Goal: Information Seeking & Learning: Find contact information

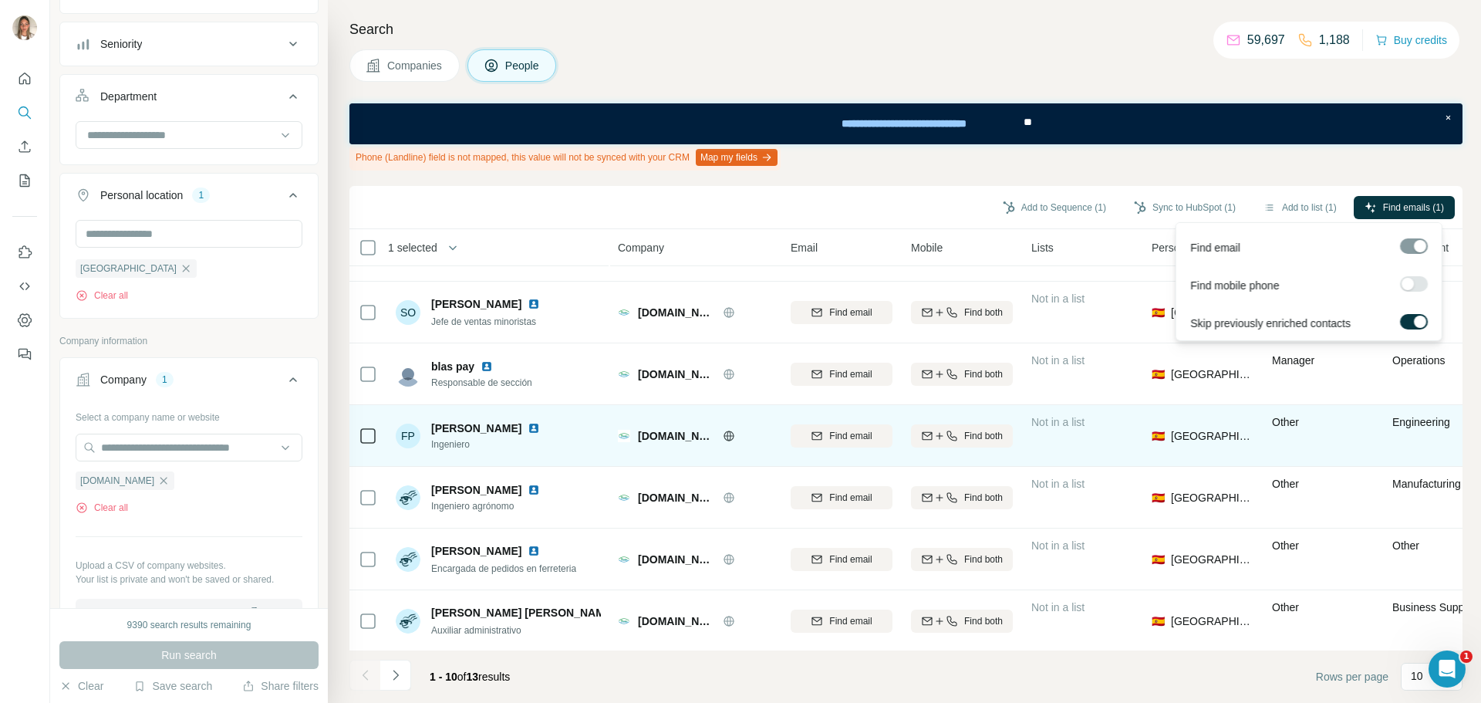
scroll to position [241, 0]
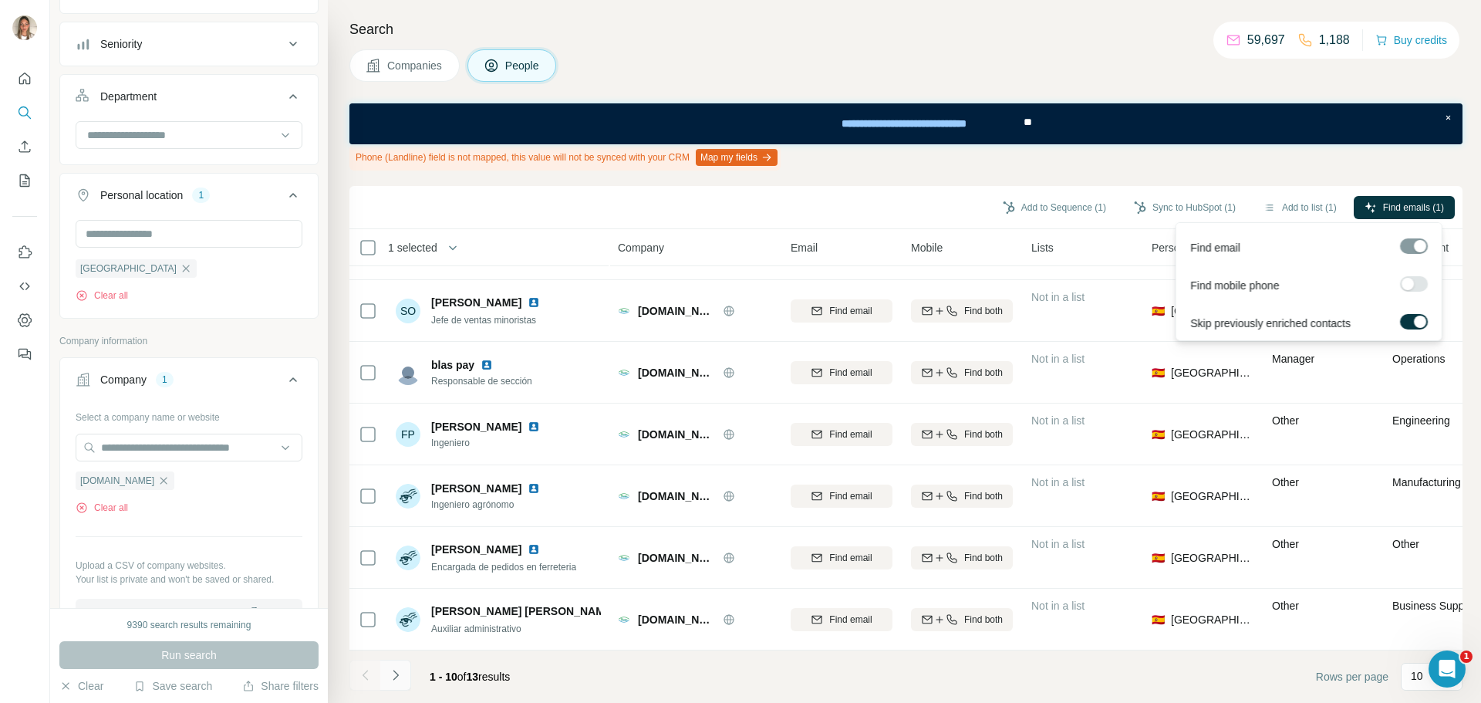
click at [391, 674] on icon "Navigate to next page" at bounding box center [395, 674] width 15 height 15
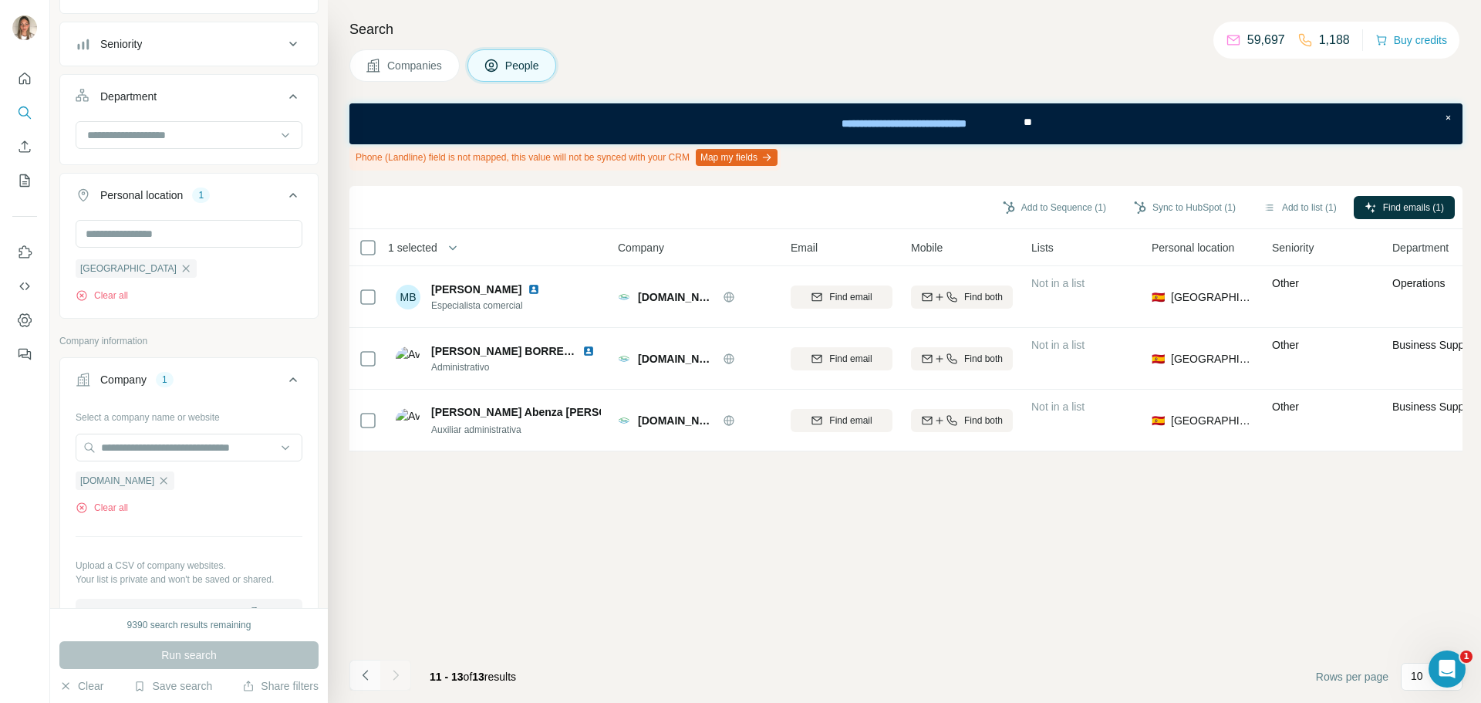
scroll to position [0, 0]
click at [362, 673] on icon "Navigate to previous page" at bounding box center [365, 674] width 15 height 15
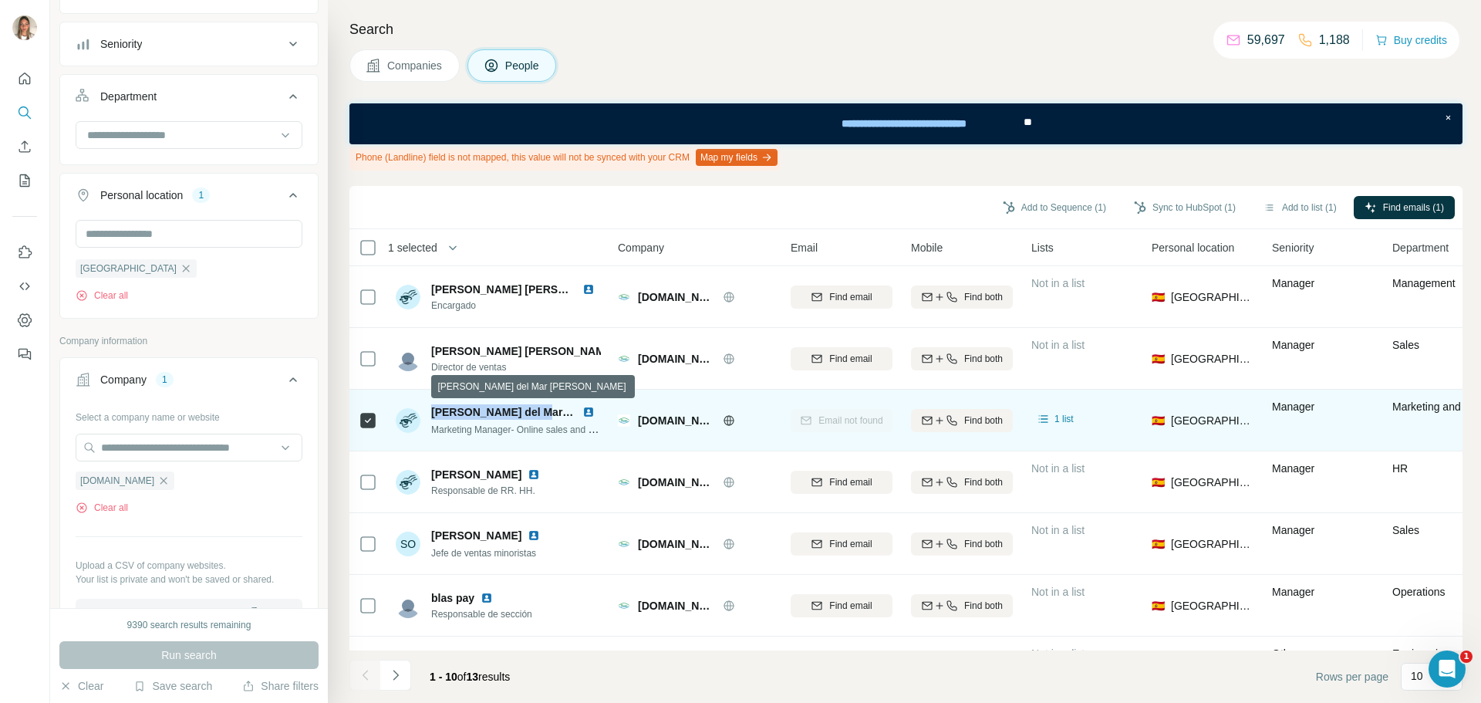
drag, startPoint x: 431, startPoint y: 410, endPoint x: 529, endPoint y: 411, distance: 98.0
click at [529, 411] on span "[PERSON_NAME] del Mar [PERSON_NAME]" at bounding box center [543, 412] width 225 height 12
copy span "[PERSON_NAME] del Mar [PERSON_NAME]"
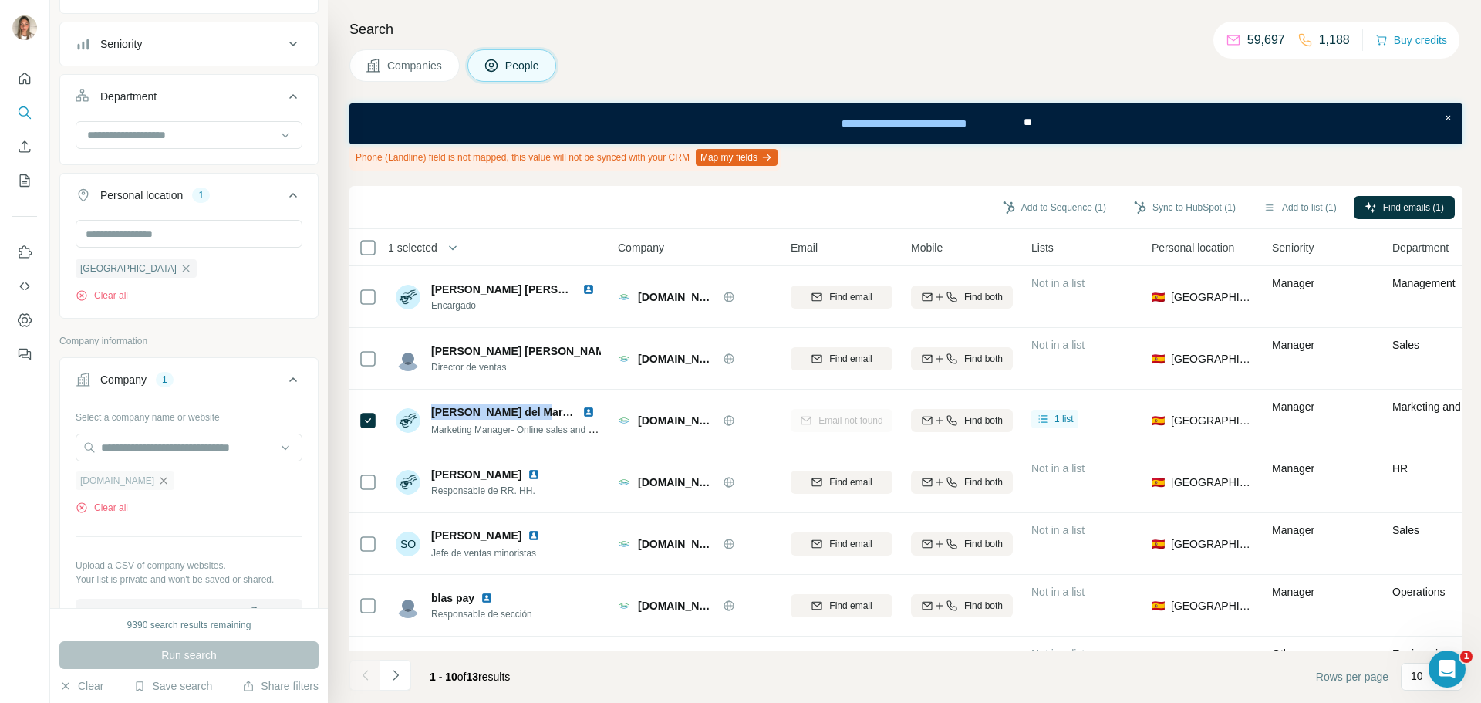
click at [160, 484] on icon "button" at bounding box center [163, 480] width 7 height 7
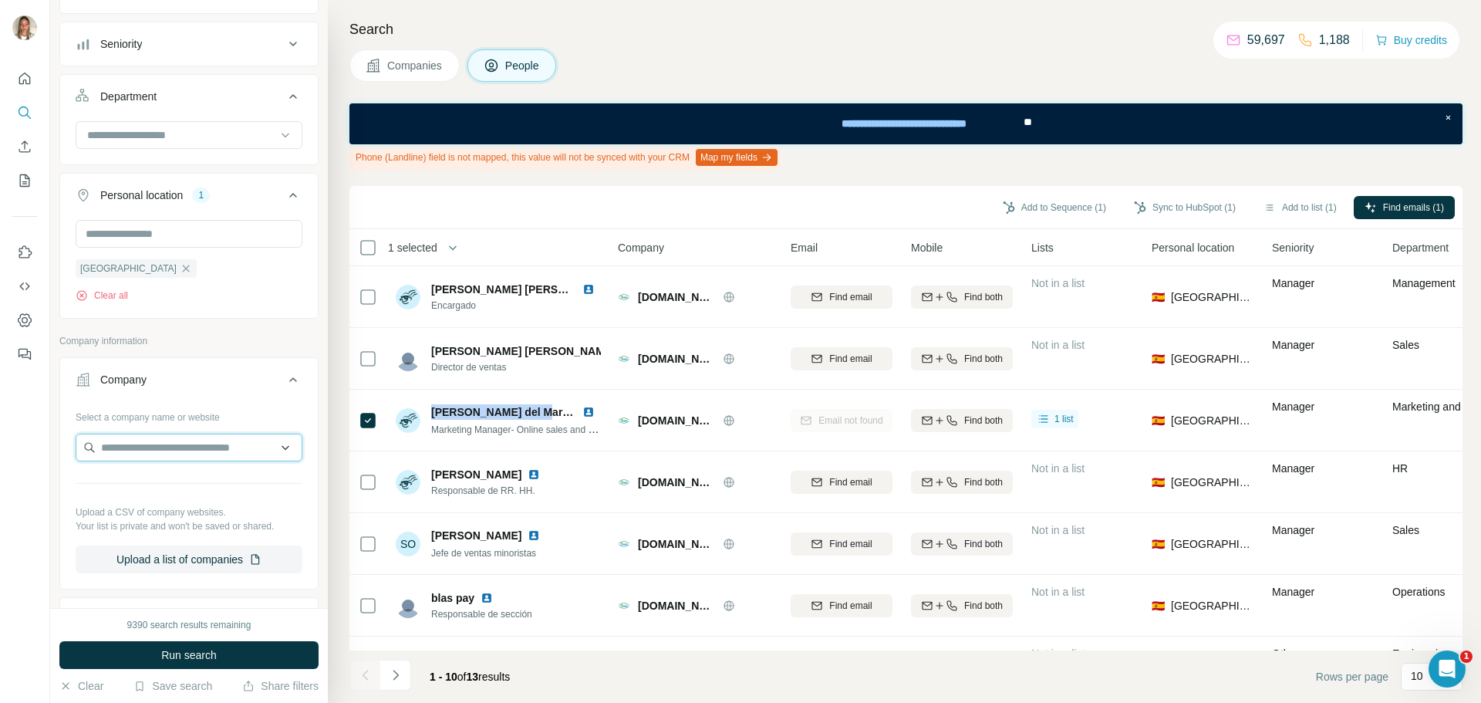
click at [173, 446] on input "text" at bounding box center [189, 447] width 227 height 28
type input "**********"
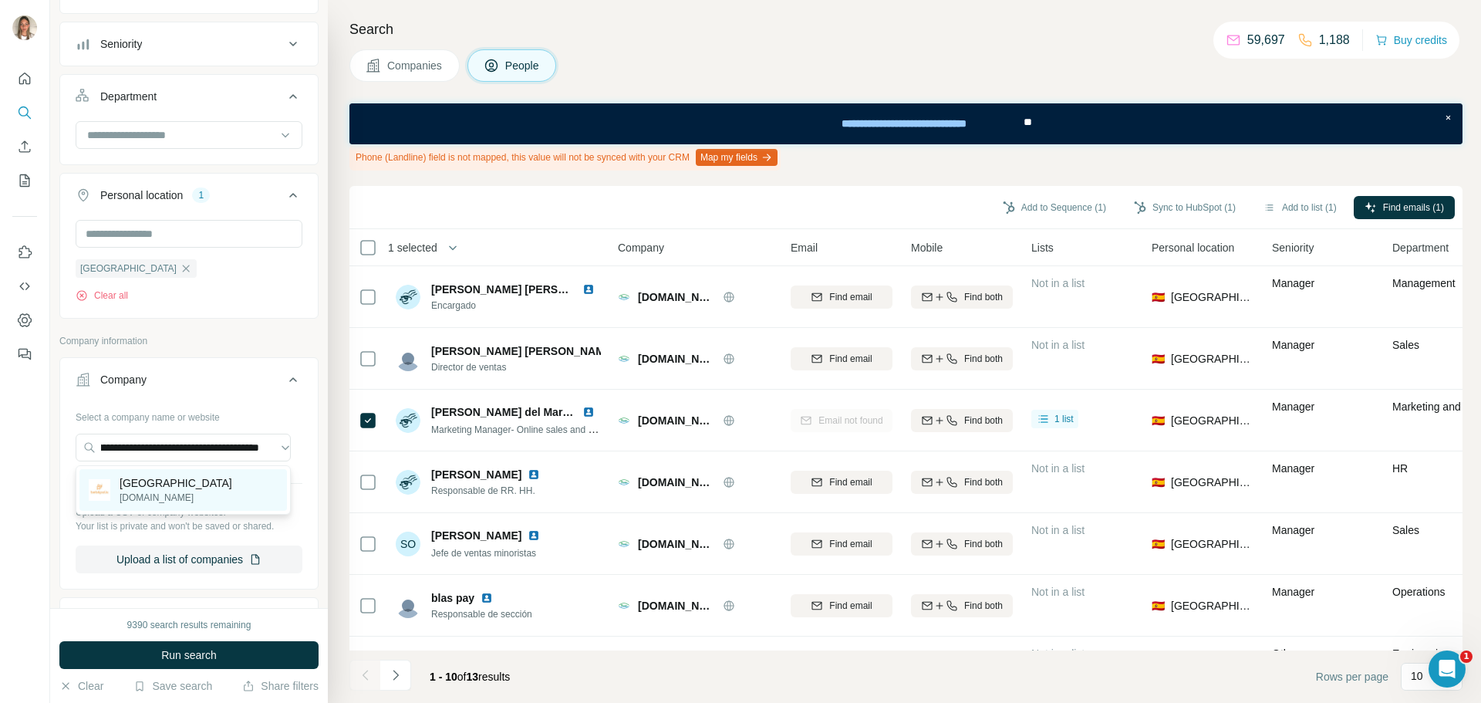
click at [160, 487] on p "[GEOGRAPHIC_DATA]" at bounding box center [176, 482] width 113 height 15
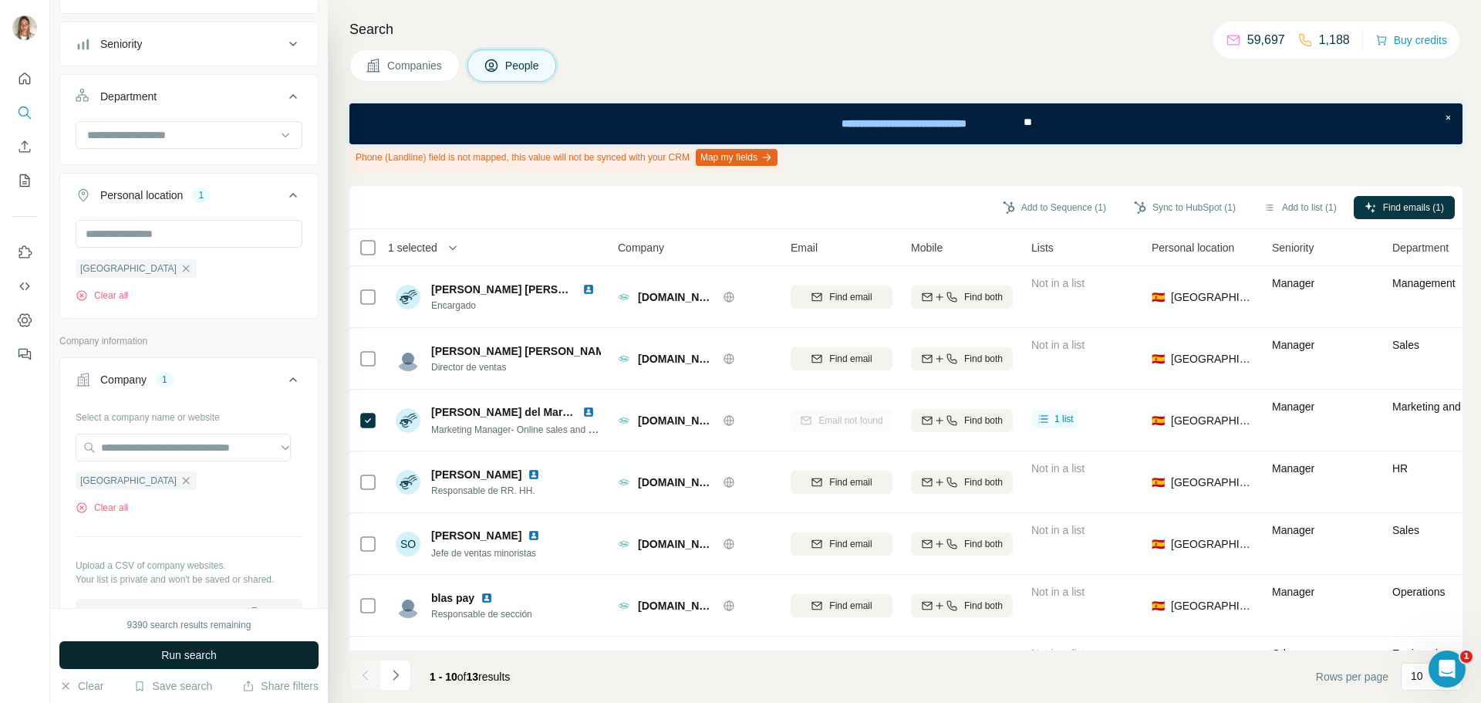
click at [184, 652] on span "Run search" at bounding box center [189, 654] width 56 height 15
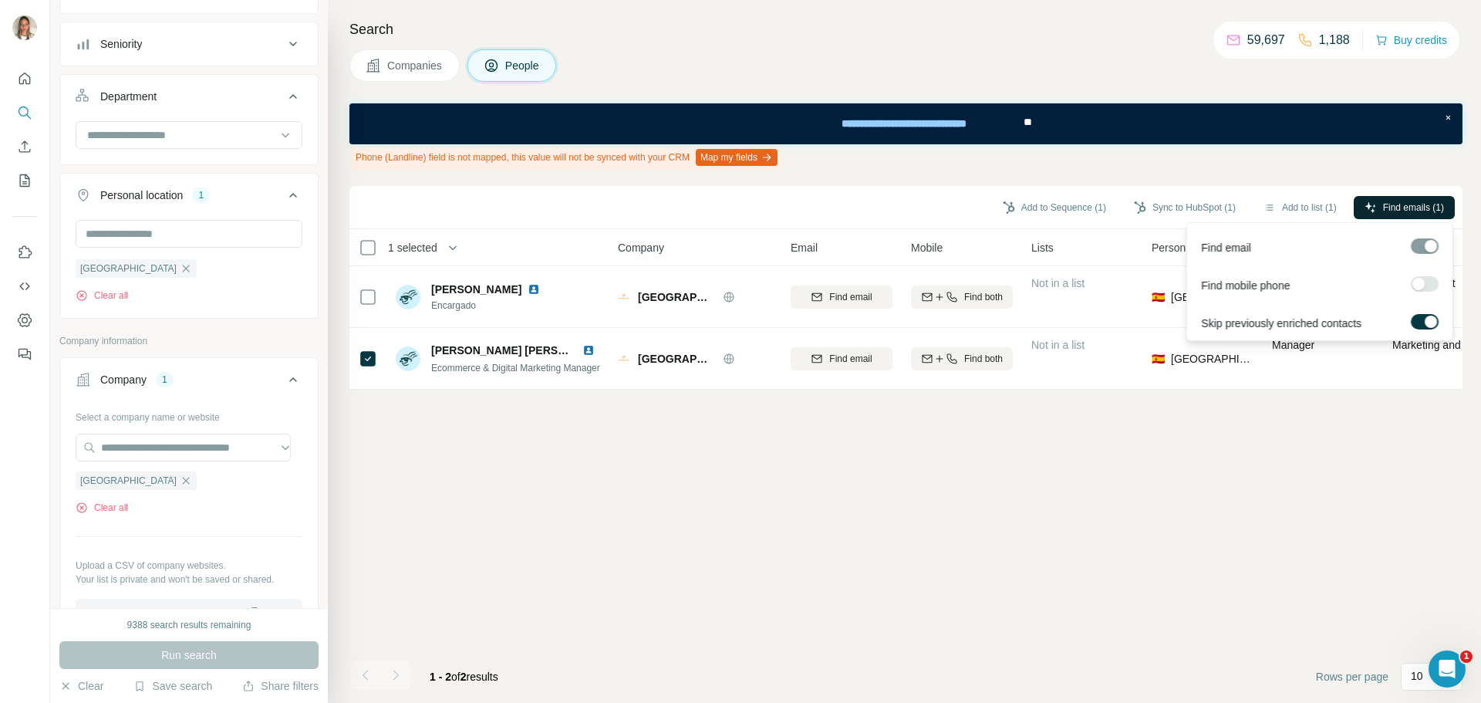
click at [1390, 201] on span "Find emails (1)" at bounding box center [1413, 208] width 61 height 14
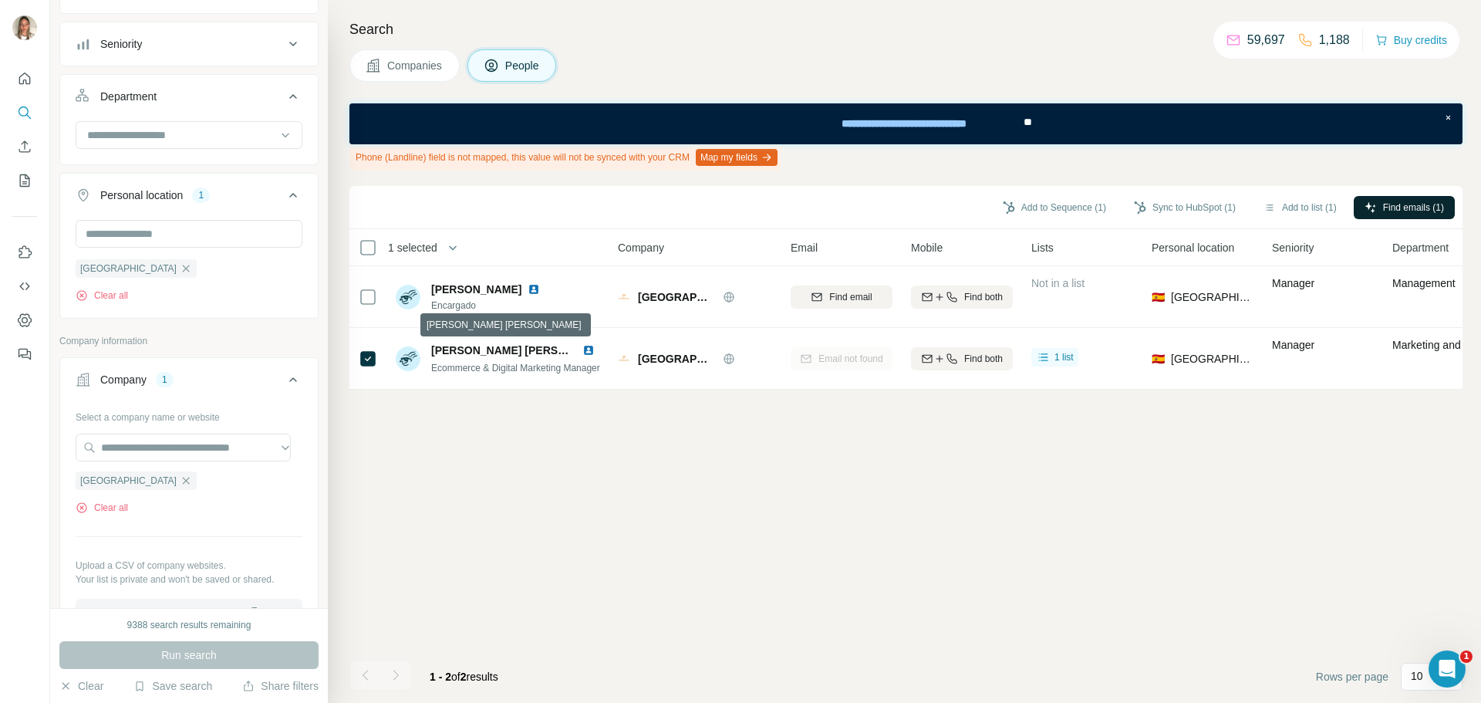
drag, startPoint x: 445, startPoint y: 349, endPoint x: 535, endPoint y: 534, distance: 205.9
click at [535, 534] on div "Add to Sequence (1) Sync to HubSpot (1) Add to list (1) Find emails (1) 1 selec…" at bounding box center [905, 444] width 1113 height 517
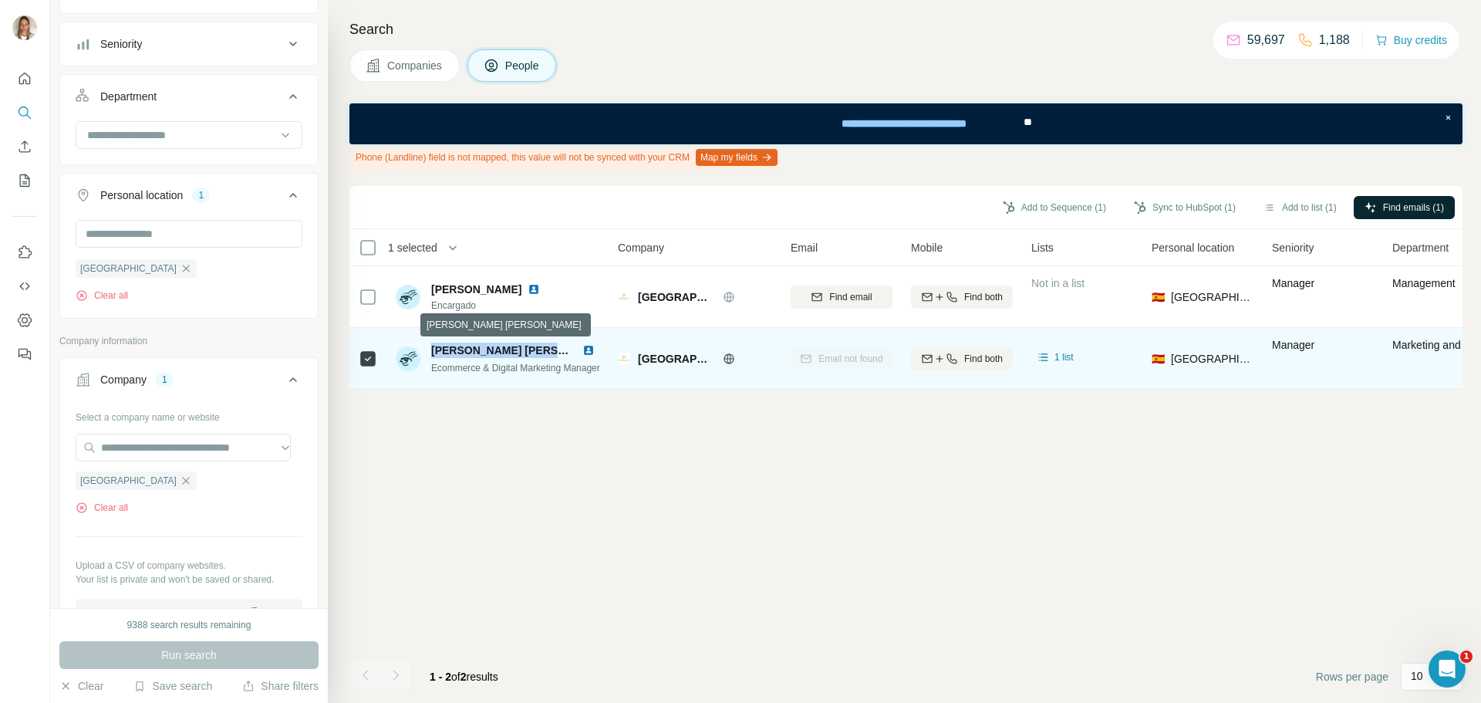
drag, startPoint x: 432, startPoint y: 351, endPoint x: 565, endPoint y: 352, distance: 132.7
click at [565, 352] on span "[PERSON_NAME] [PERSON_NAME]" at bounding box center [523, 350] width 184 height 12
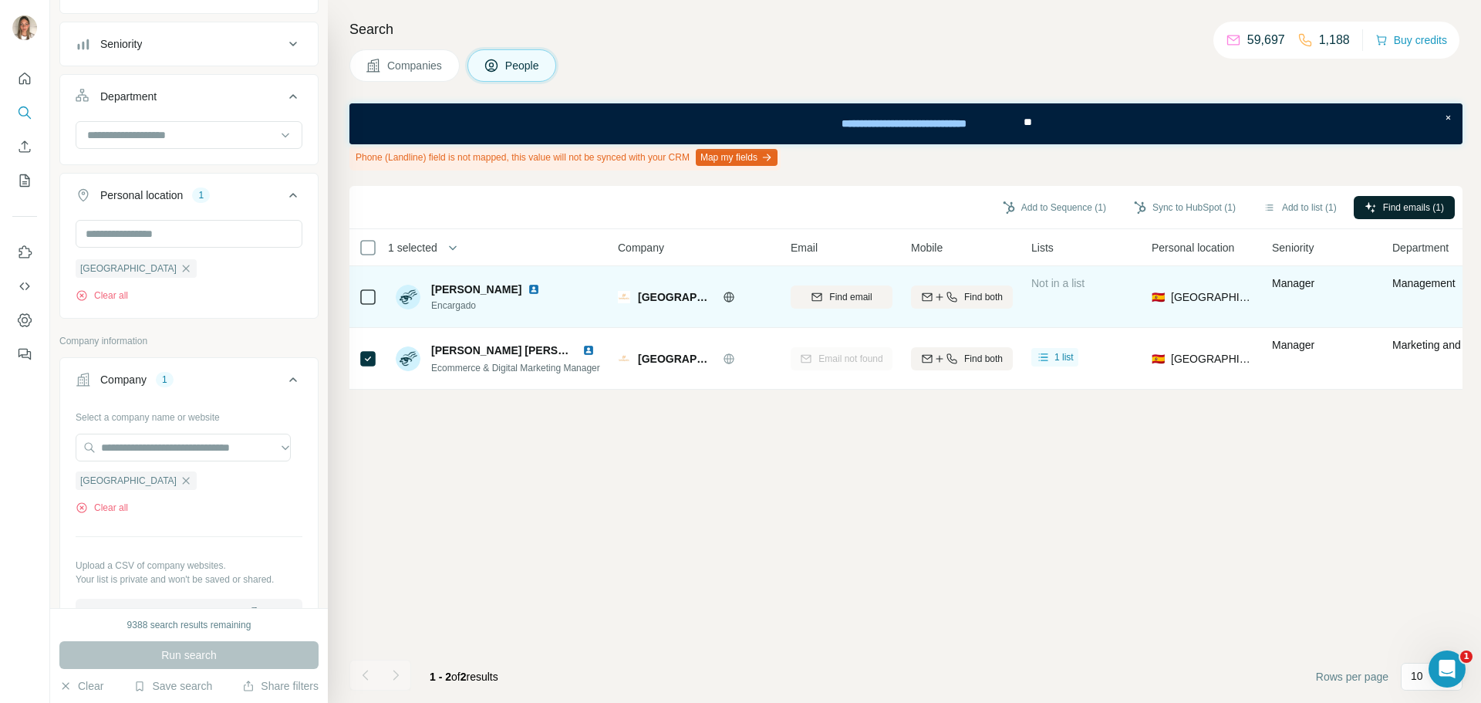
click at [573, 326] on td "Gemma La Encargado" at bounding box center [498, 297] width 224 height 62
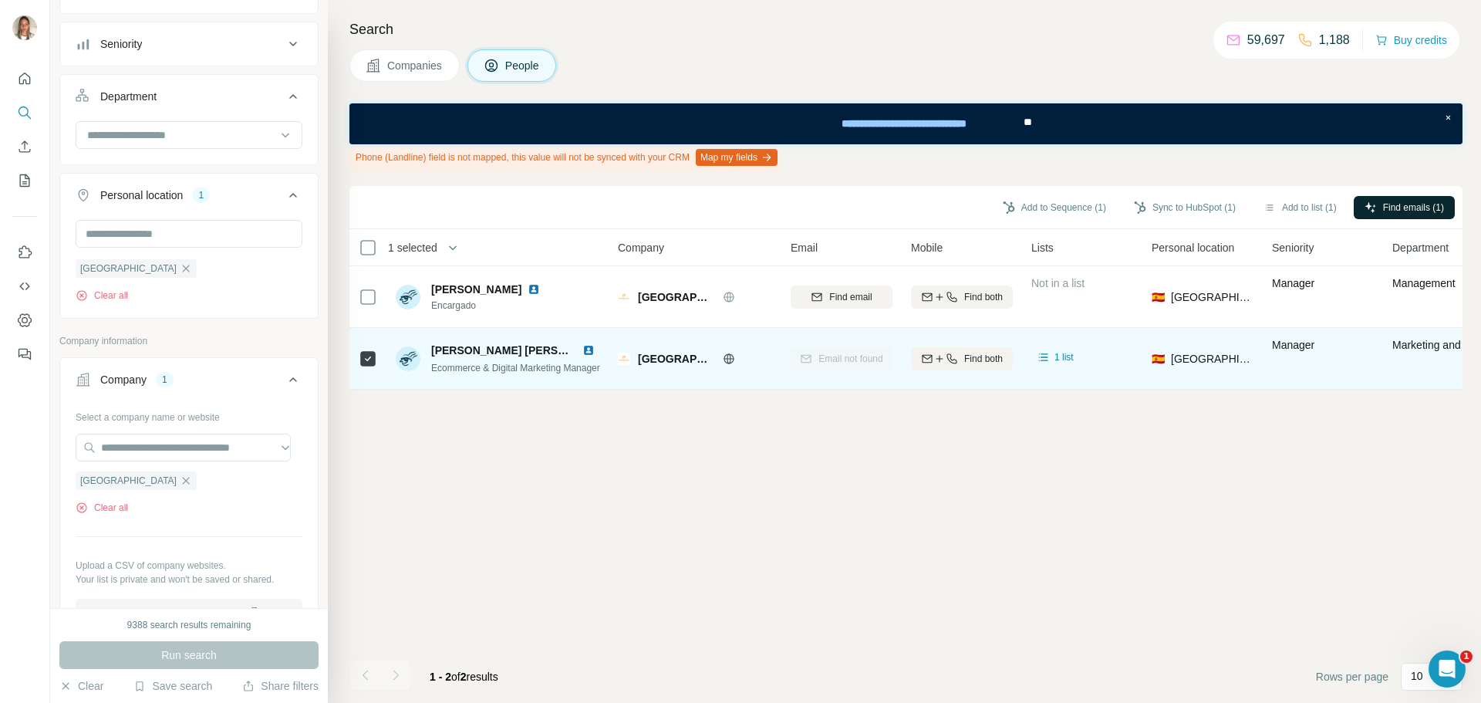
click at [557, 352] on span "[PERSON_NAME] [PERSON_NAME]" at bounding box center [523, 350] width 184 height 12
drag, startPoint x: 557, startPoint y: 352, endPoint x: 450, endPoint y: 351, distance: 107.2
click at [450, 351] on span "[PERSON_NAME] [PERSON_NAME]" at bounding box center [523, 350] width 184 height 12
copy span "[PERSON_NAME] [PERSON_NAME]"
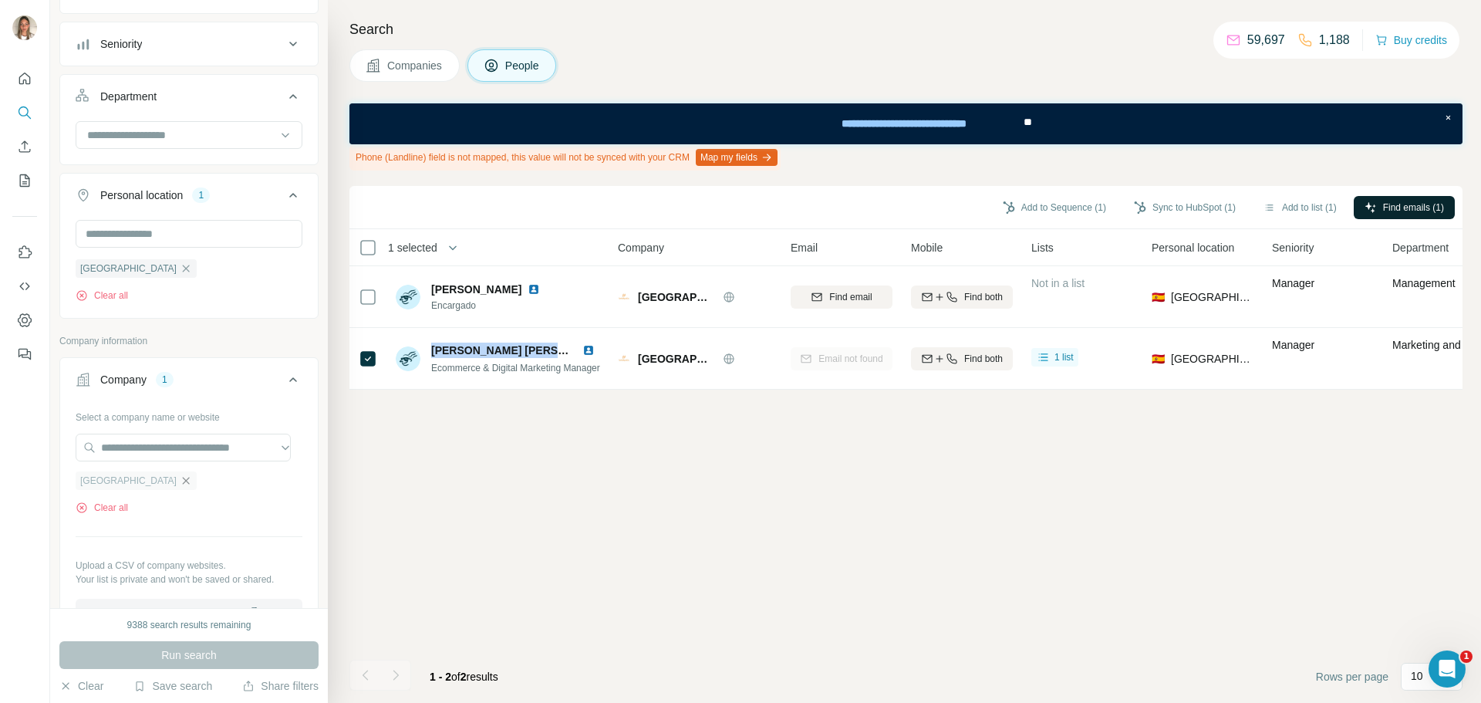
click at [183, 484] on icon "button" at bounding box center [186, 480] width 7 height 7
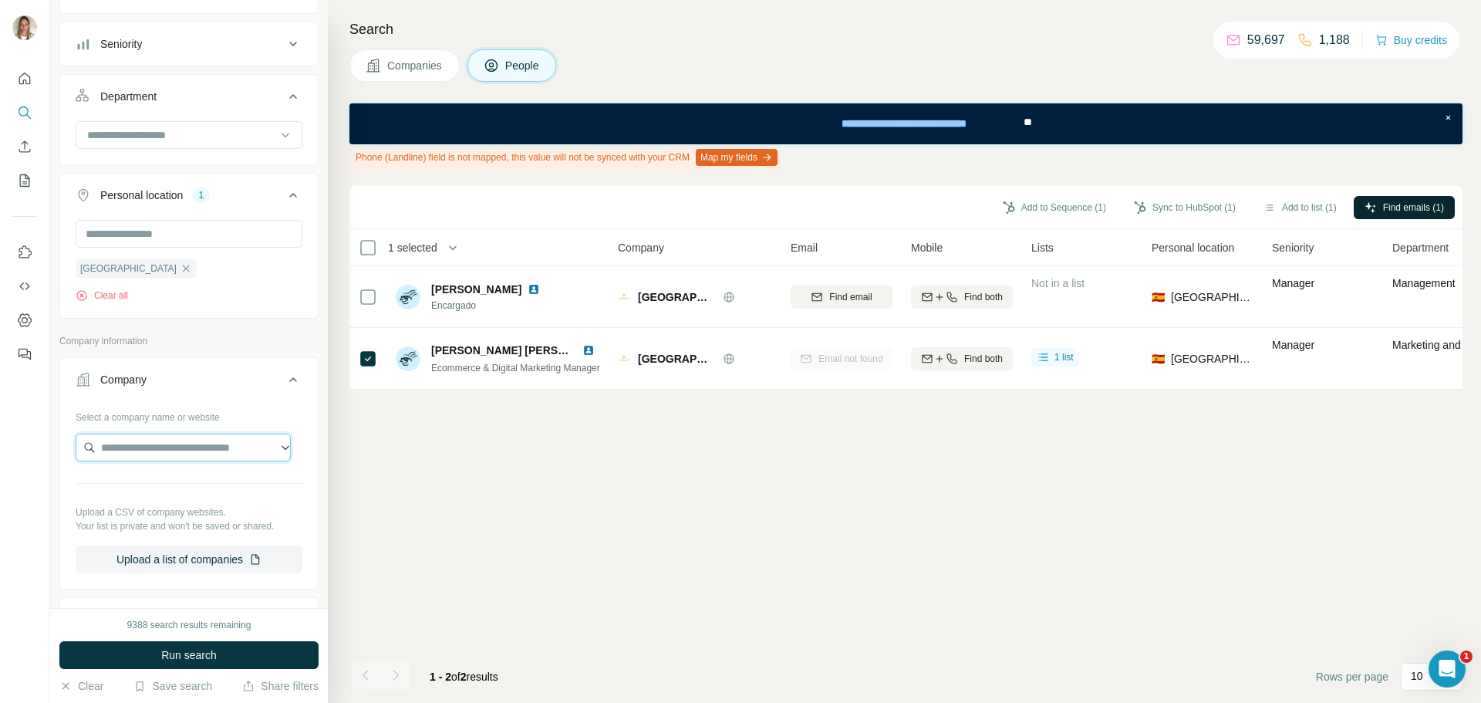
click at [171, 447] on input "text" at bounding box center [183, 447] width 215 height 28
type input "**********"
click at [172, 484] on p "Inglot Cosméticos" at bounding box center [163, 482] width 86 height 15
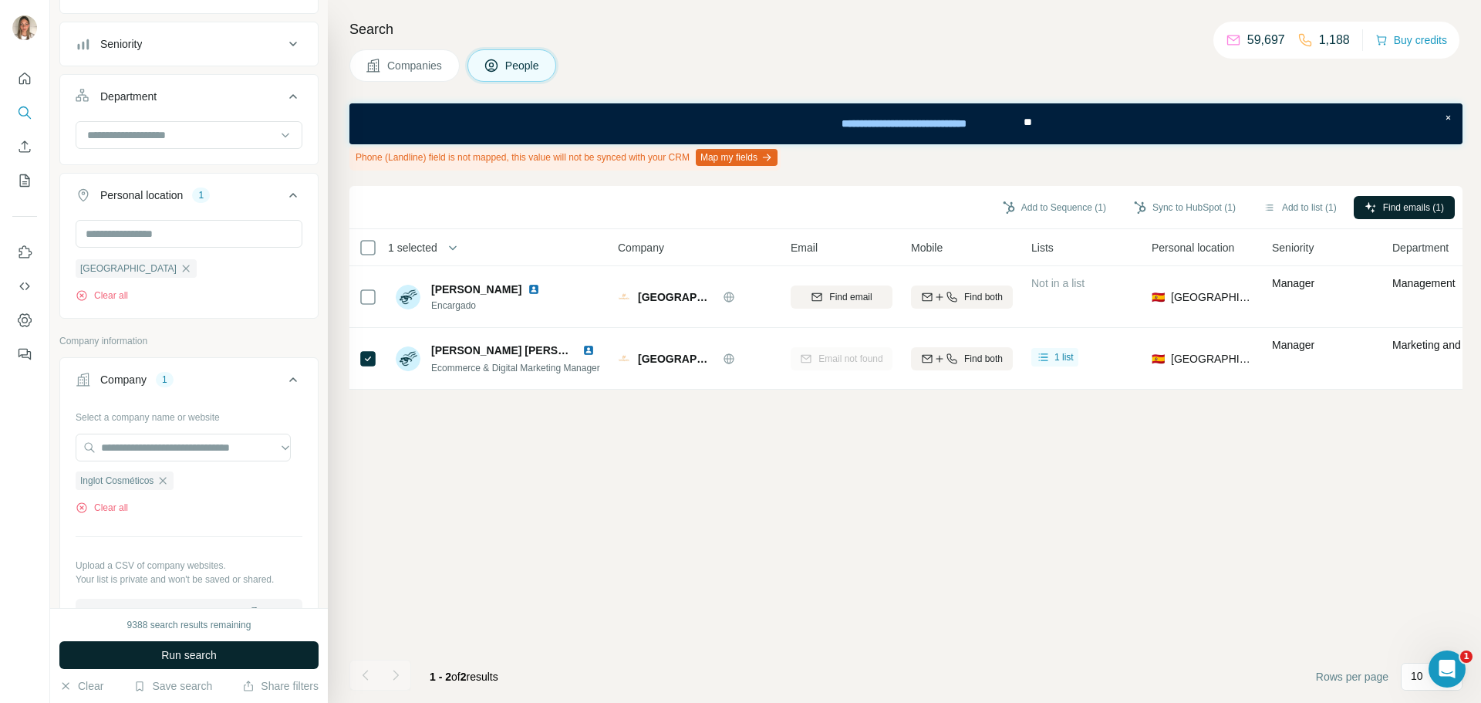
click at [185, 649] on span "Run search" at bounding box center [189, 654] width 56 height 15
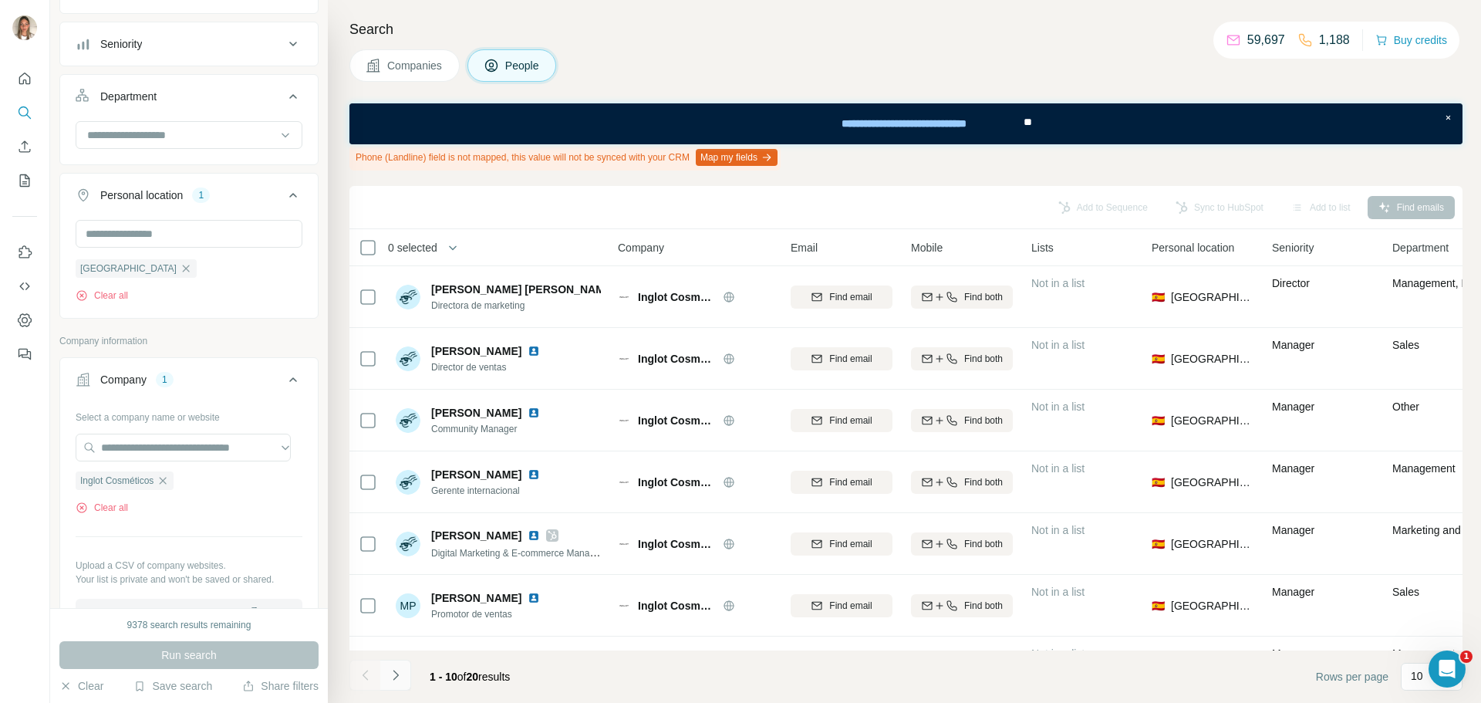
click at [392, 673] on icon "Navigate to next page" at bounding box center [395, 674] width 15 height 15
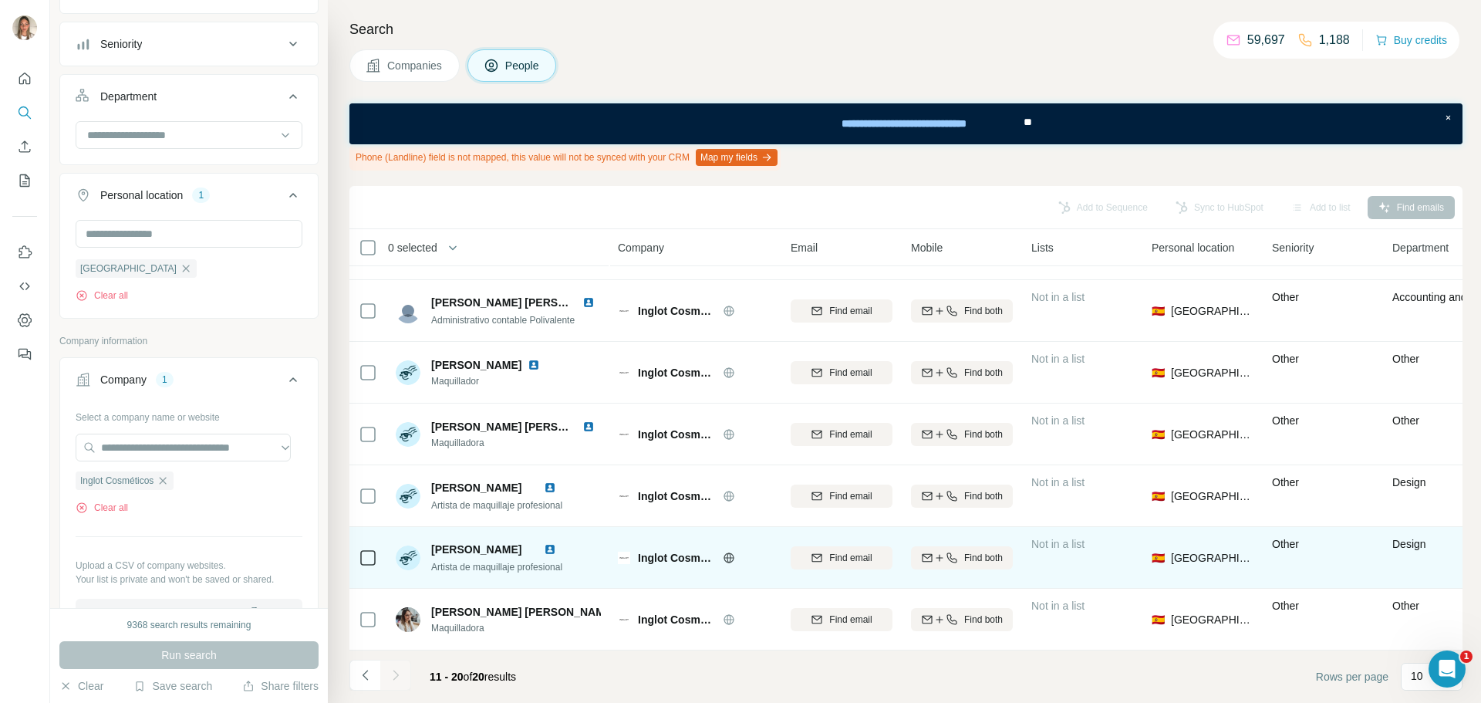
scroll to position [241, 0]
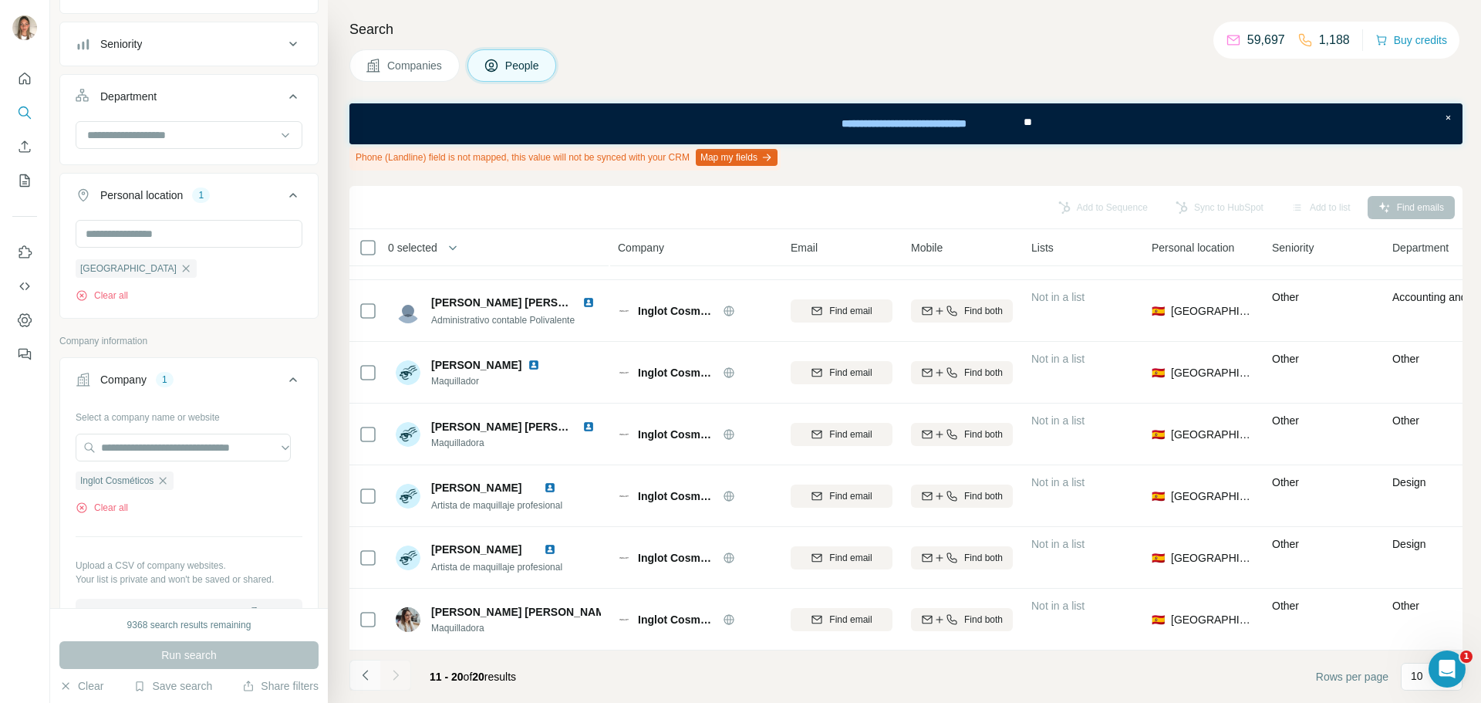
click at [366, 672] on icon "Navigate to previous page" at bounding box center [364, 674] width 5 height 10
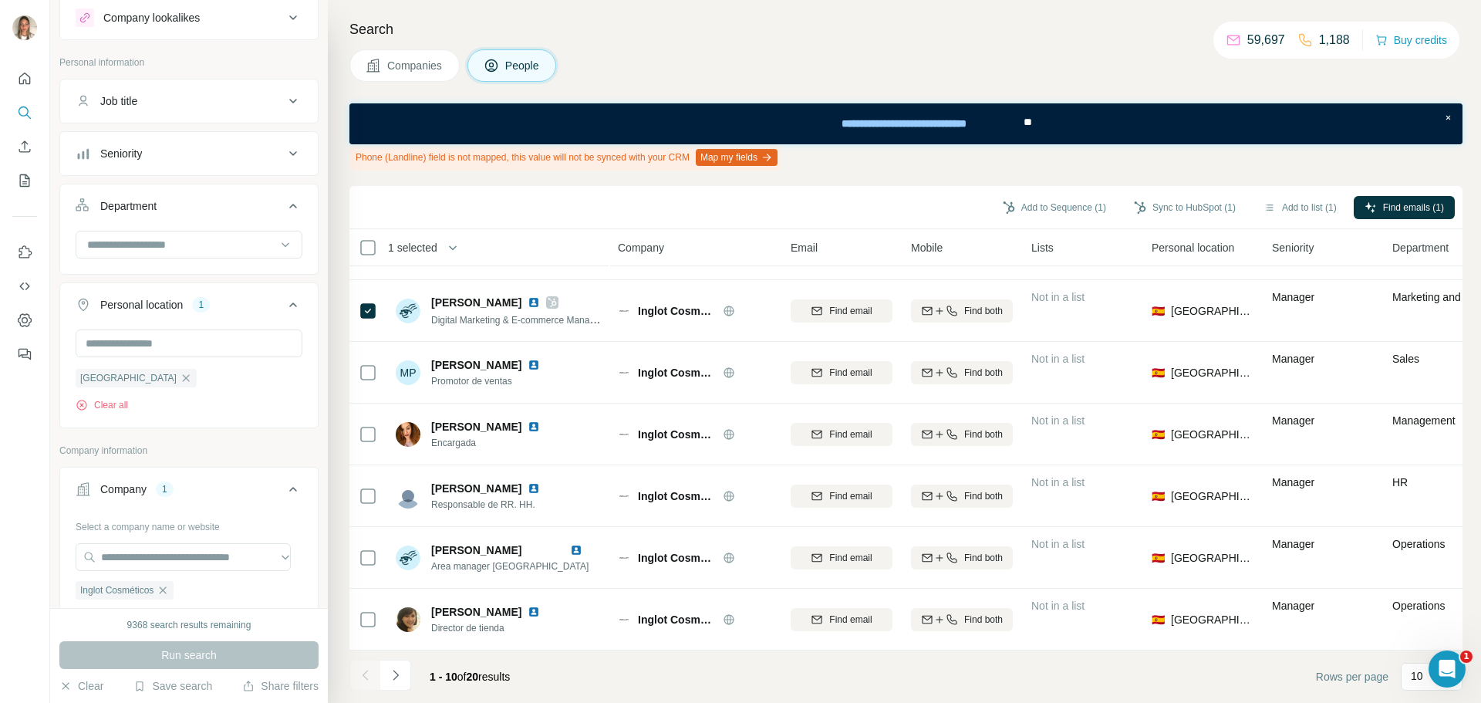
scroll to position [0, 0]
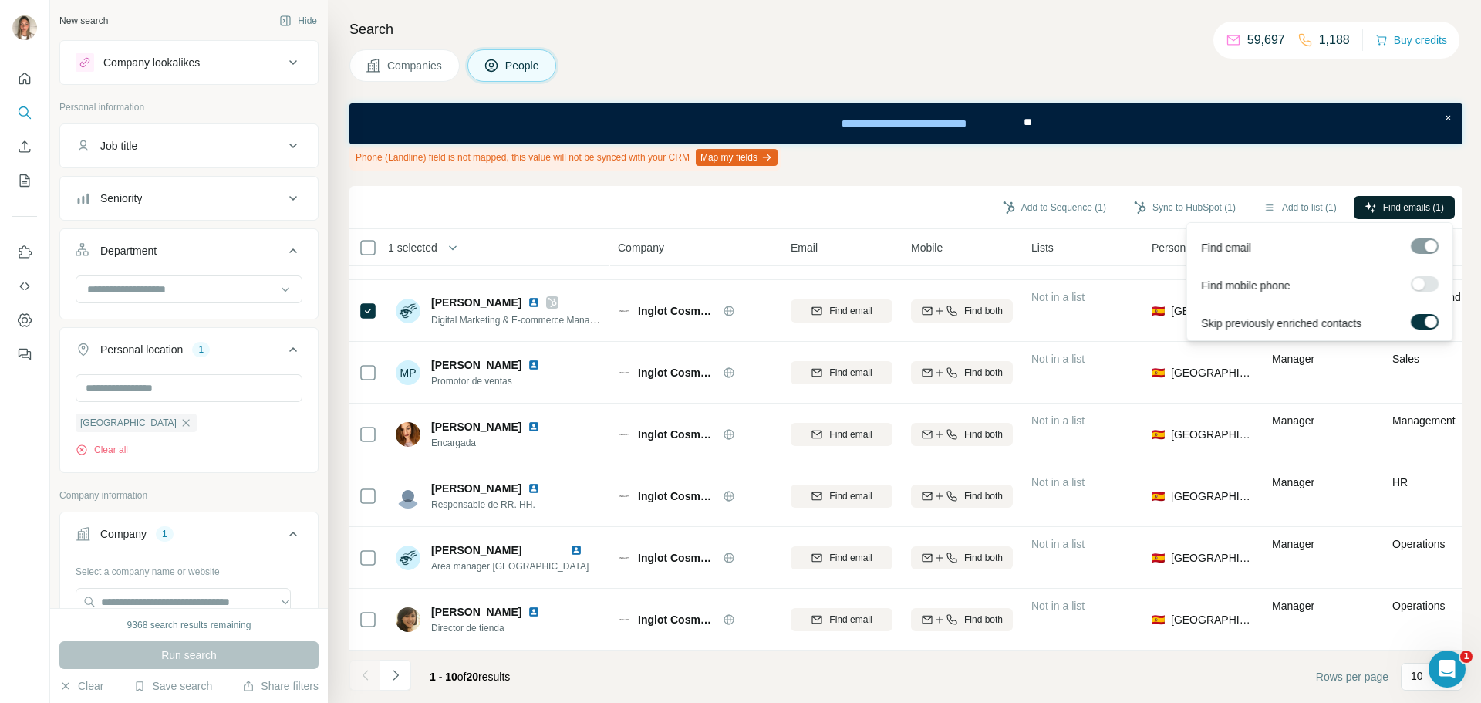
click at [1396, 203] on span "Find emails (1)" at bounding box center [1413, 208] width 61 height 14
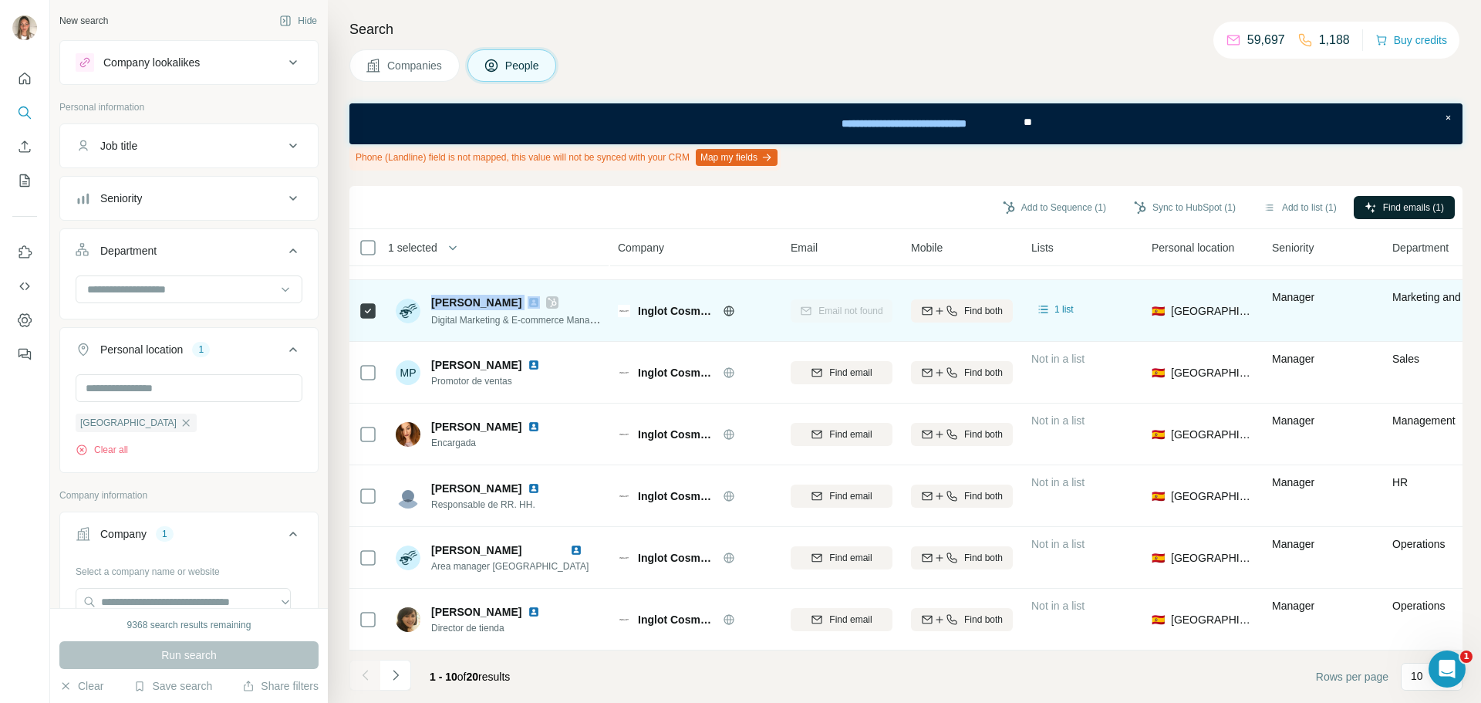
drag, startPoint x: 431, startPoint y: 293, endPoint x: 543, endPoint y: 288, distance: 112.0
click at [543, 295] on div "[PERSON_NAME]" at bounding box center [516, 302] width 170 height 15
copy span "[PERSON_NAME]"
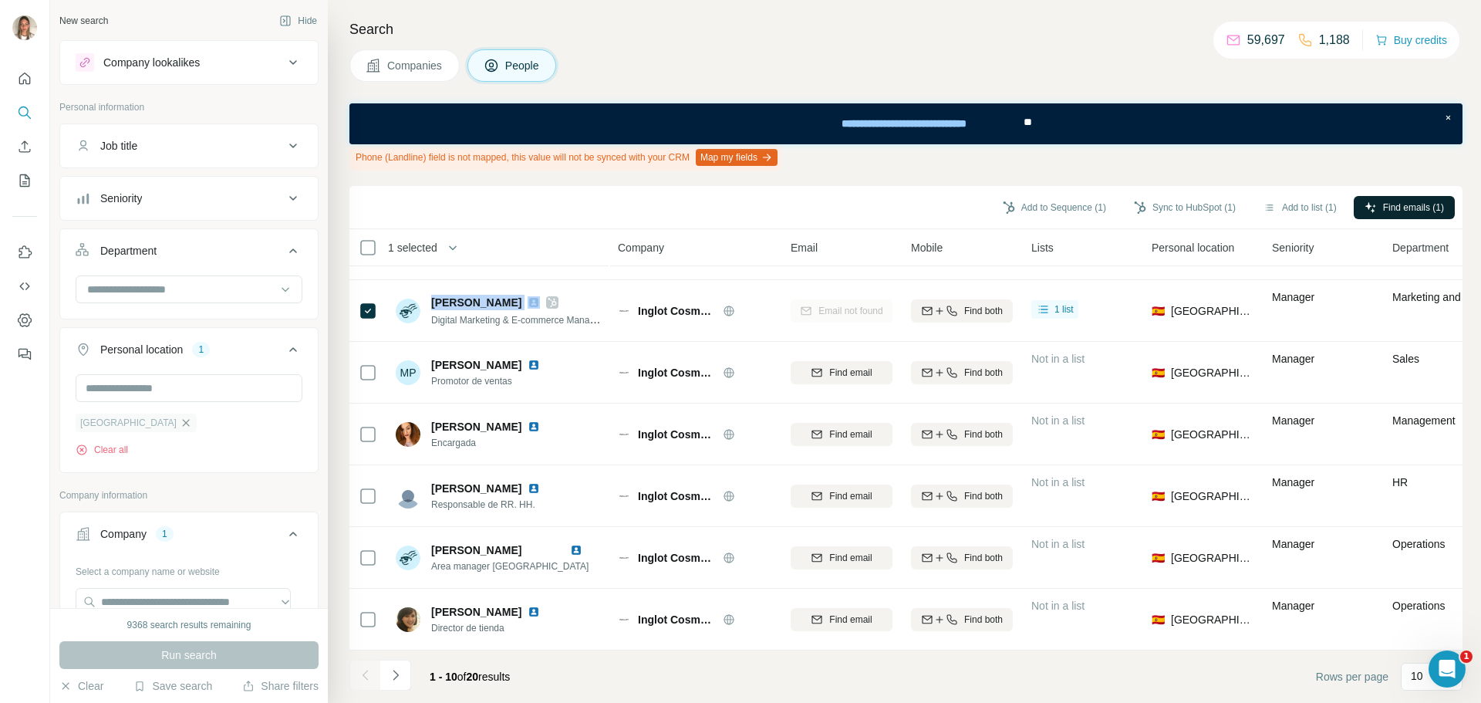
click at [180, 419] on icon "button" at bounding box center [186, 422] width 12 height 12
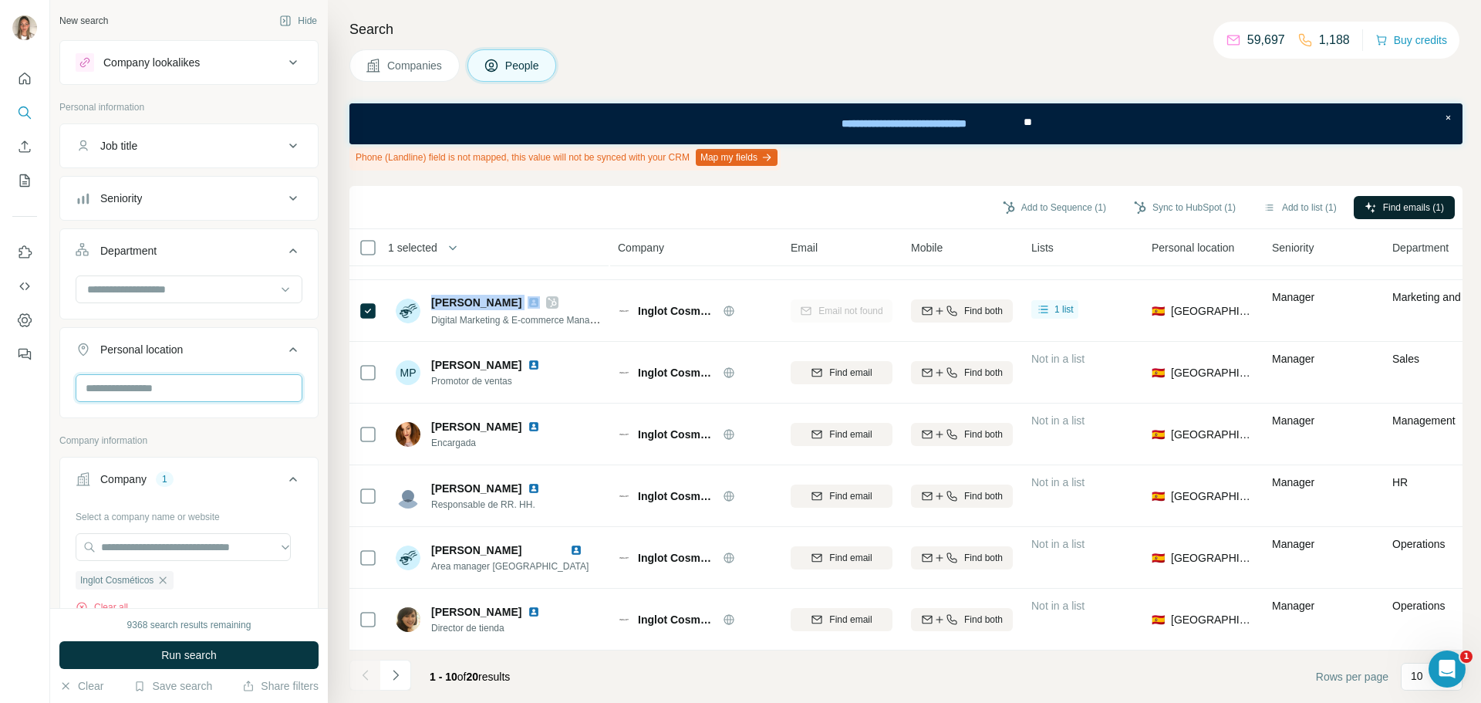
click at [127, 388] on input "text" at bounding box center [189, 388] width 227 height 28
type input "*****"
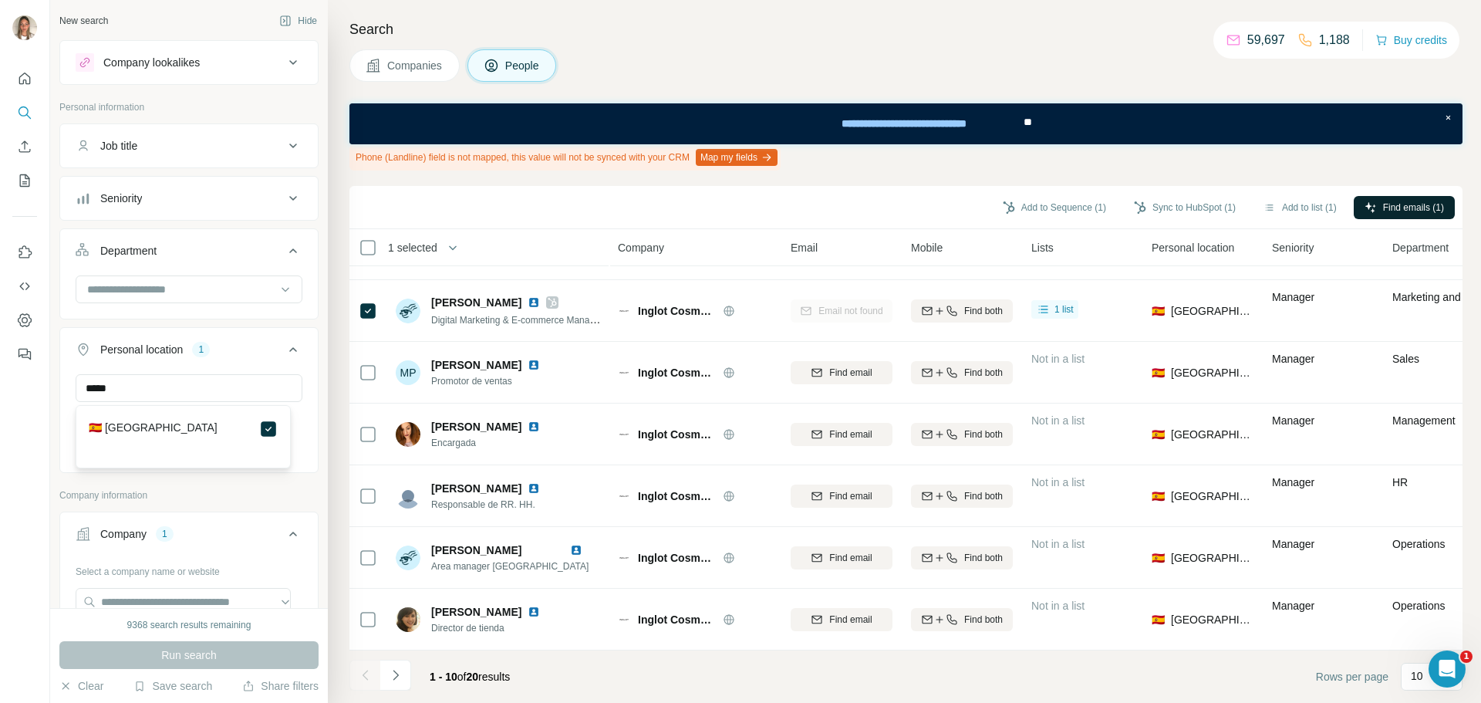
scroll to position [77, 0]
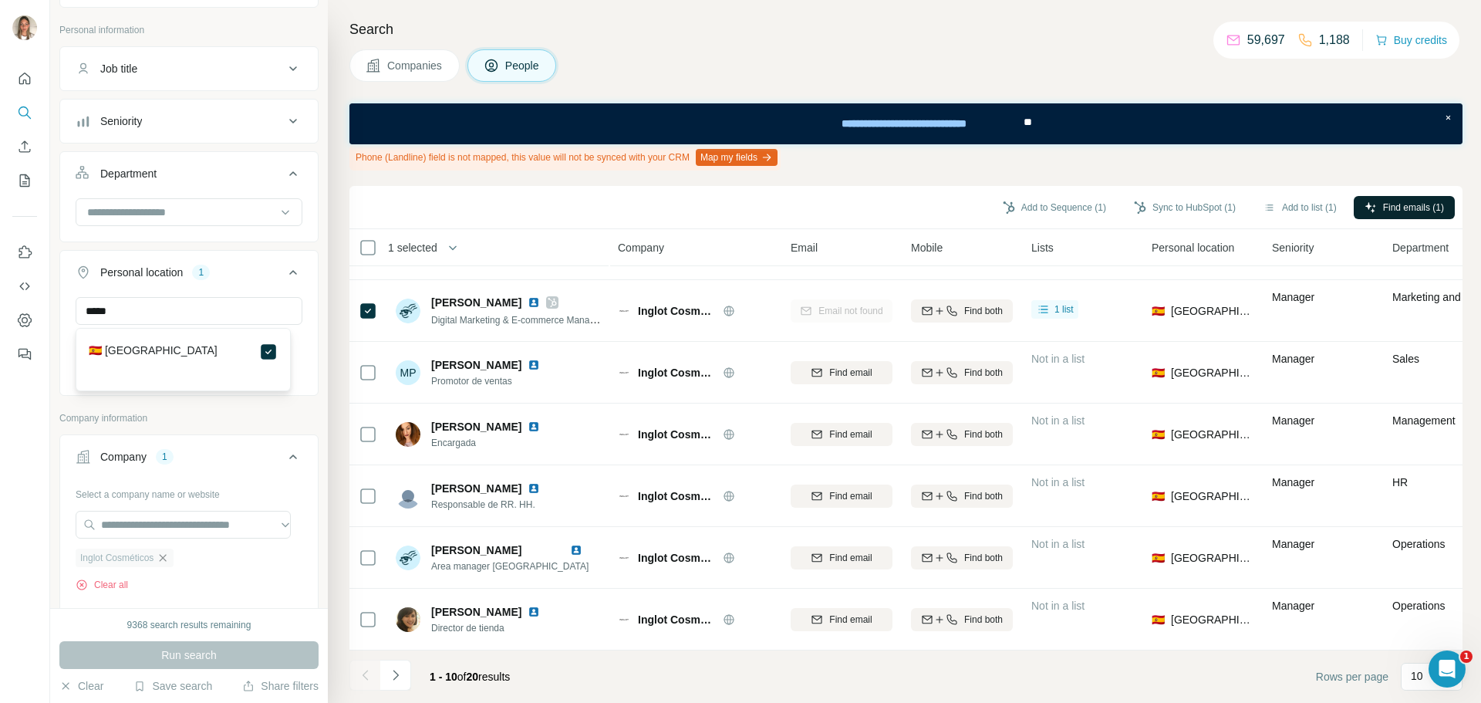
click at [164, 559] on icon "button" at bounding box center [163, 557] width 12 height 12
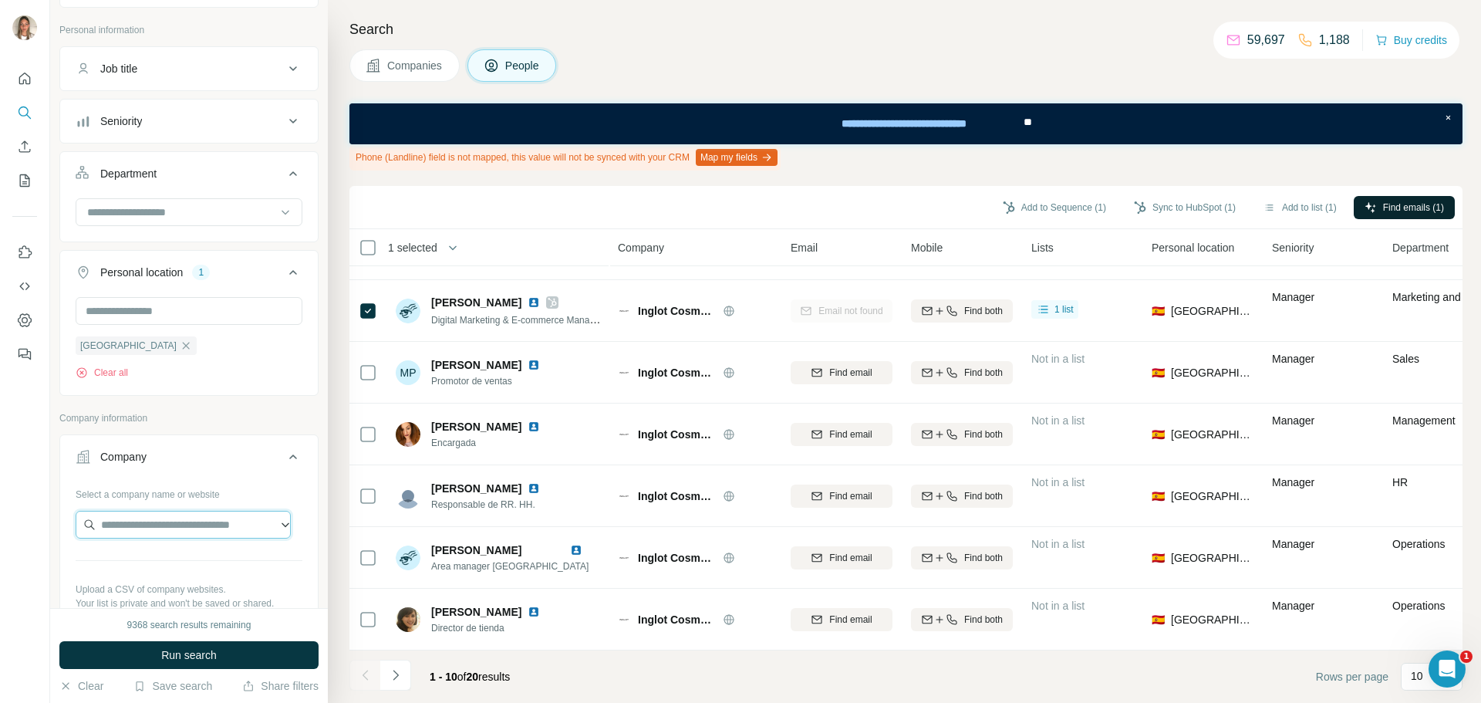
click at [173, 531] on input "text" at bounding box center [183, 525] width 215 height 28
type input "**********"
click at [157, 559] on p "Templo Cafés" at bounding box center [157, 559] width 74 height 15
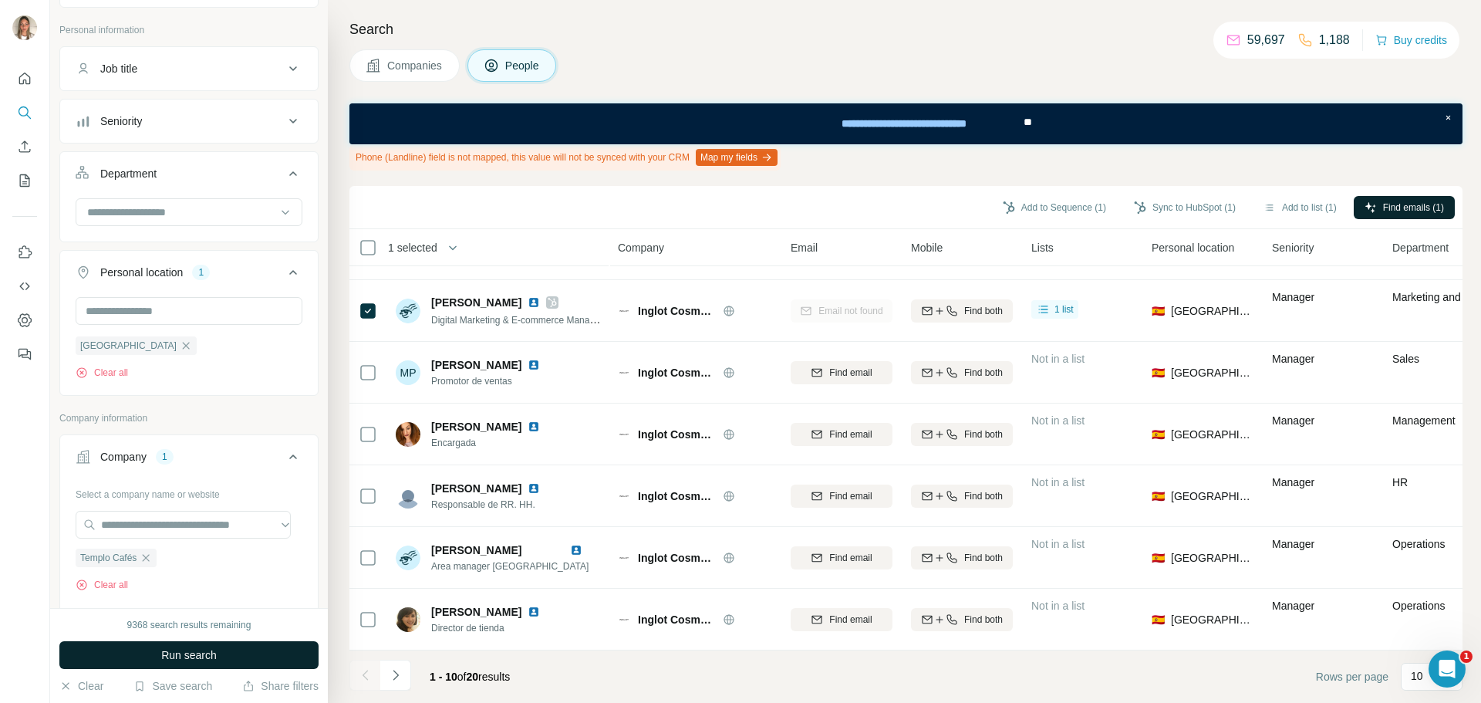
click at [189, 659] on span "Run search" at bounding box center [189, 654] width 56 height 15
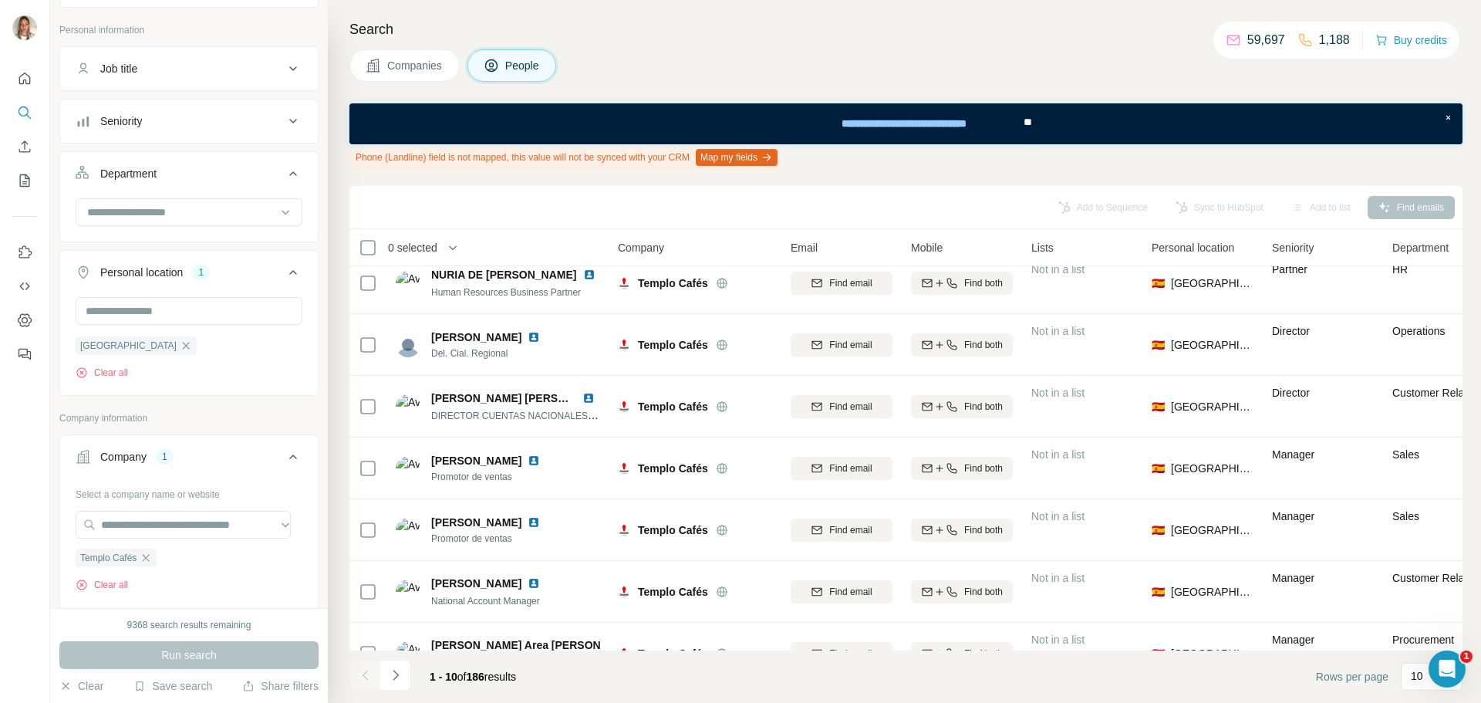
scroll to position [241, 0]
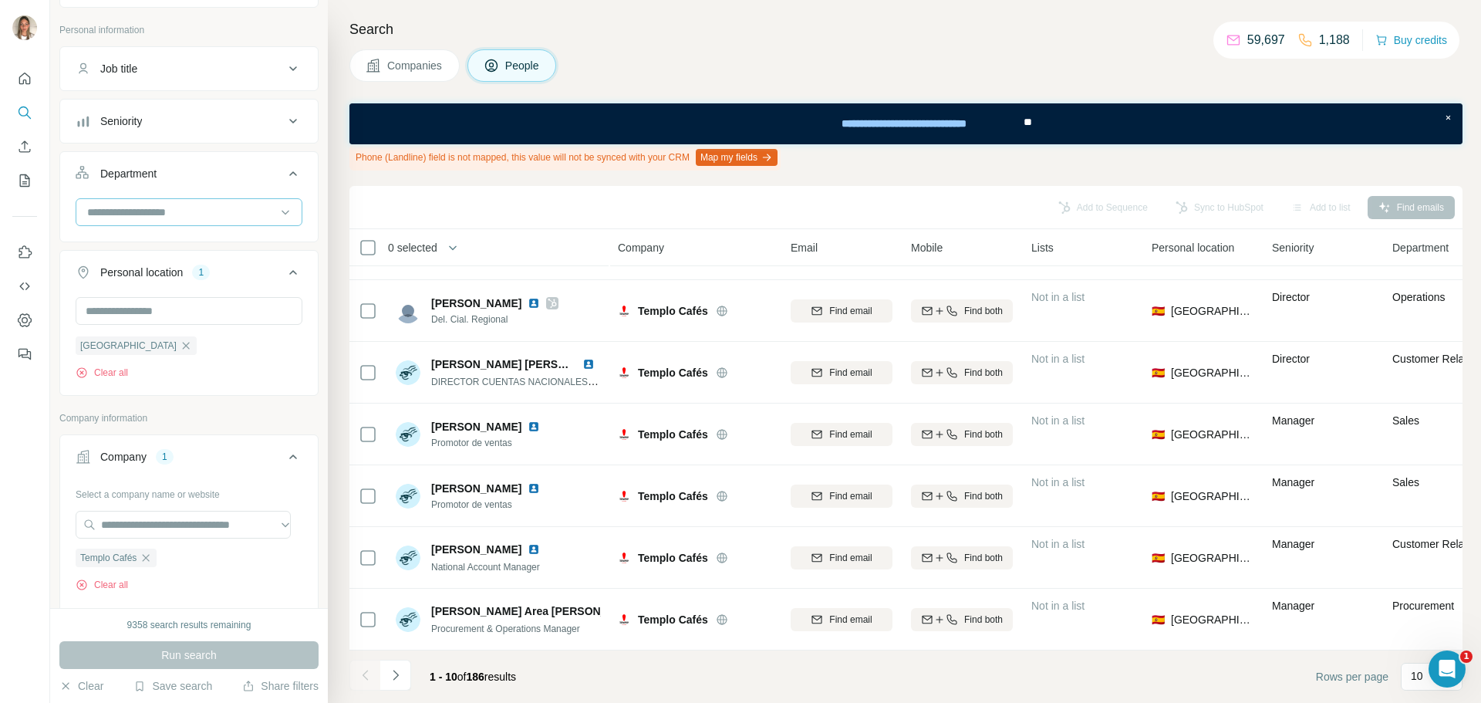
click at [228, 211] on input at bounding box center [181, 212] width 190 height 17
click at [130, 277] on p "Marketing and Advertising" at bounding box center [151, 283] width 124 height 15
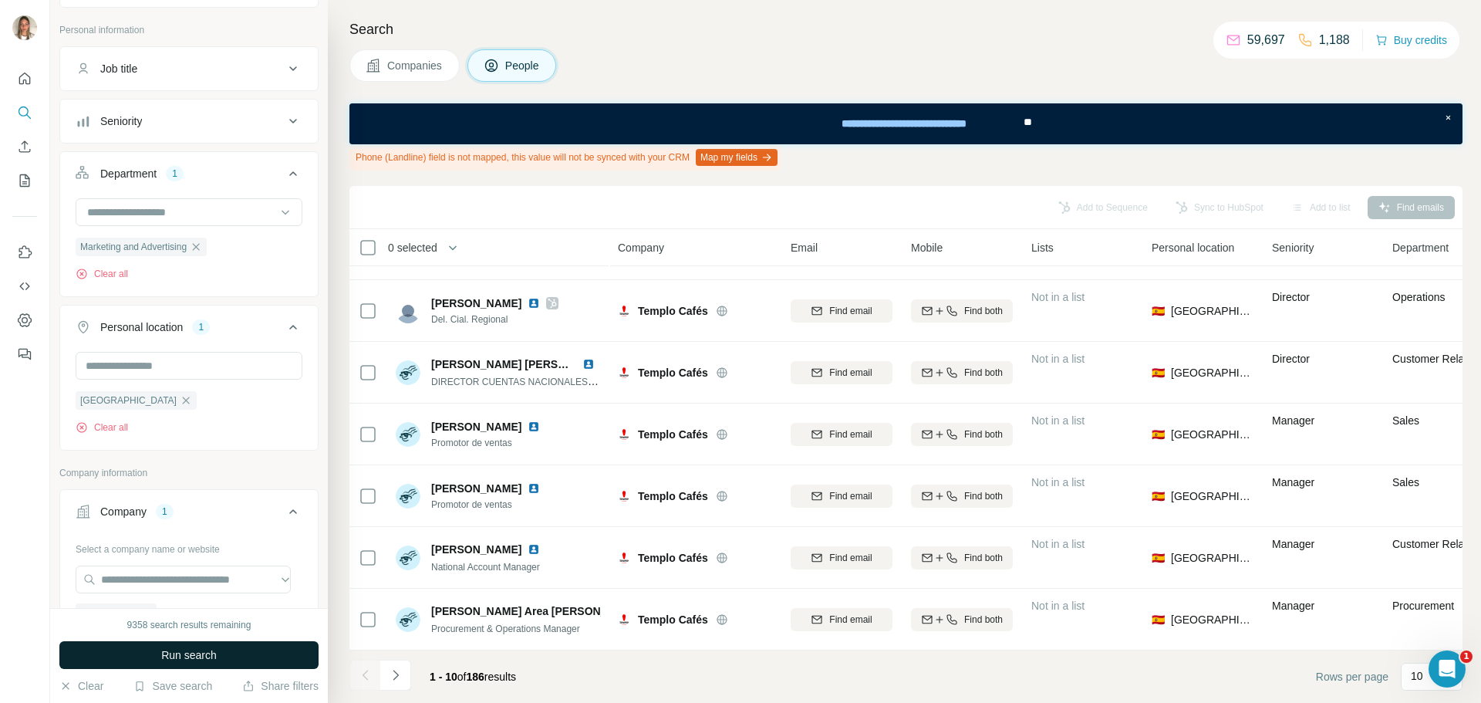
click at [199, 650] on span "Run search" at bounding box center [189, 654] width 56 height 15
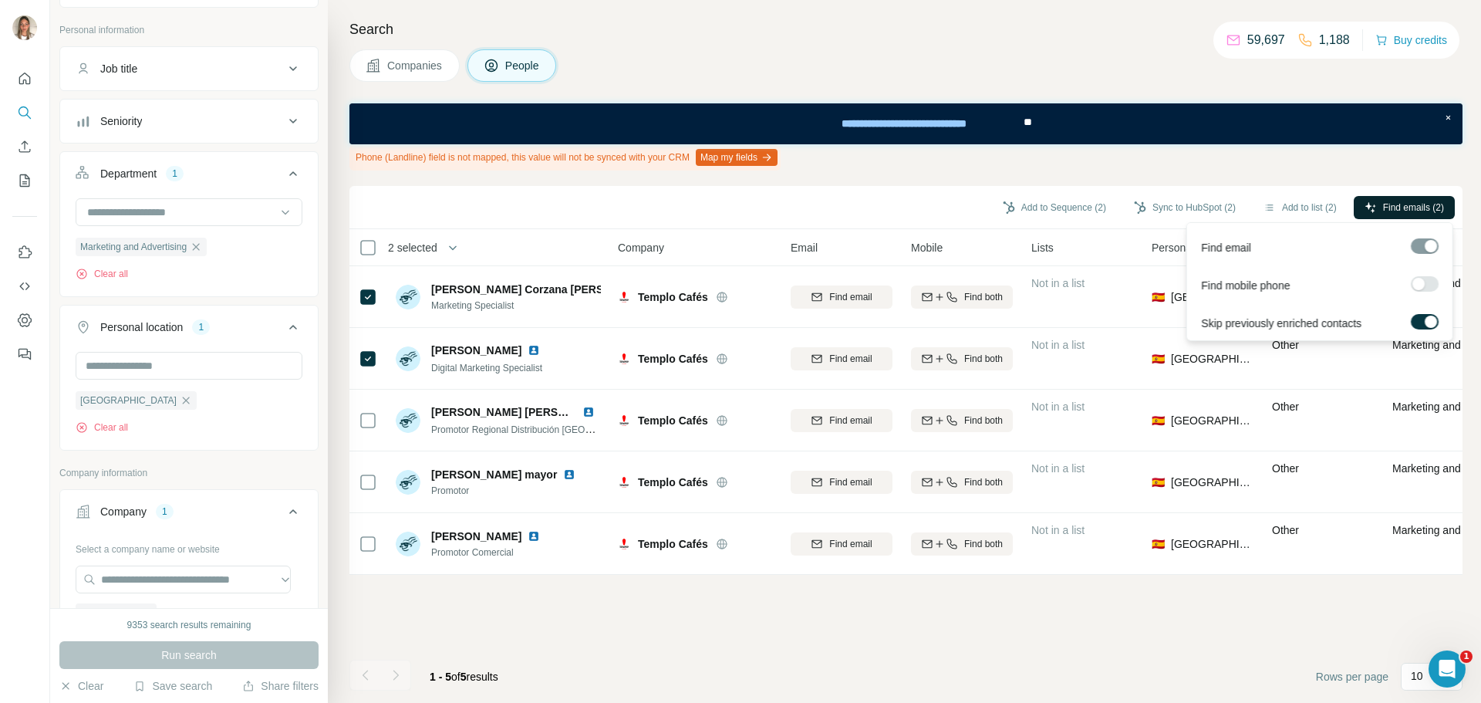
click at [1386, 203] on span "Find emails (2)" at bounding box center [1413, 208] width 61 height 14
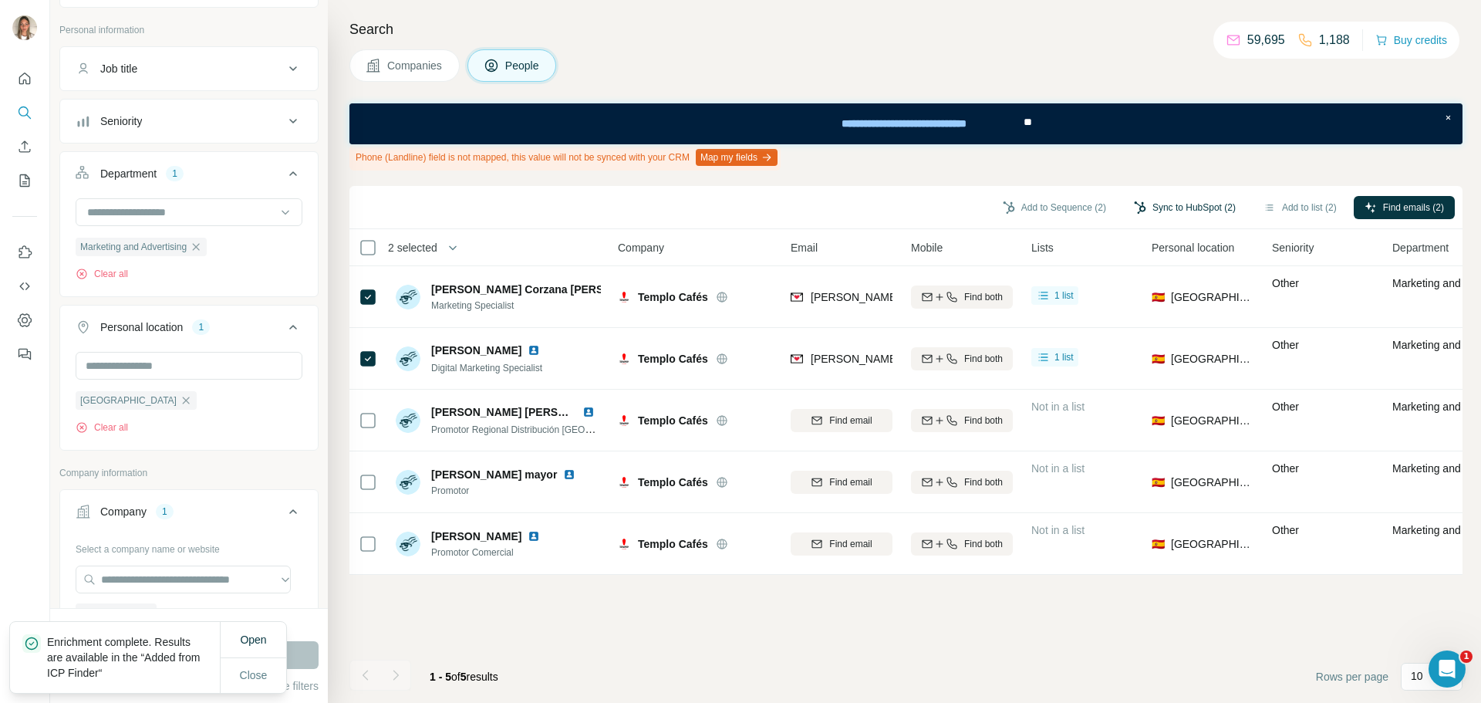
click at [1152, 201] on button "Sync to HubSpot (2)" at bounding box center [1184, 207] width 123 height 23
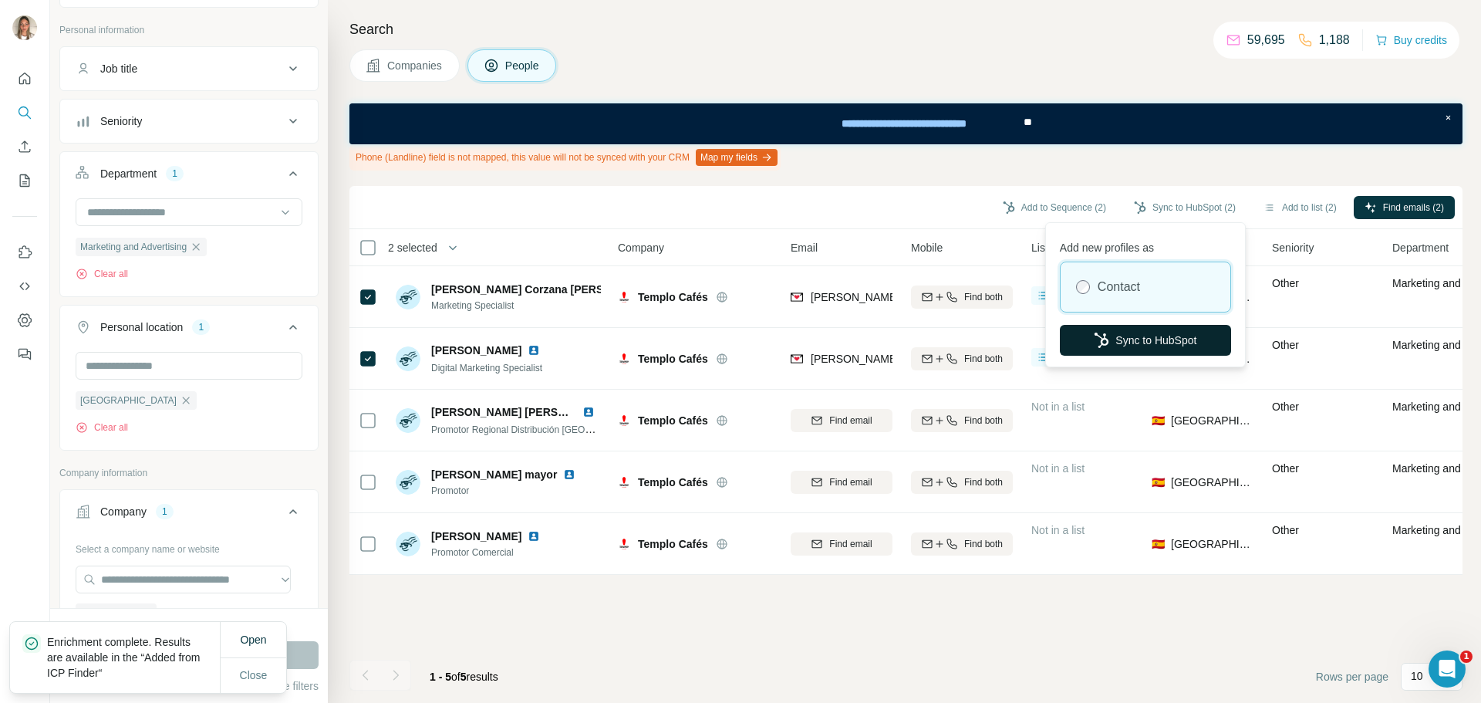
click at [1140, 328] on button "Sync to HubSpot" at bounding box center [1145, 340] width 171 height 31
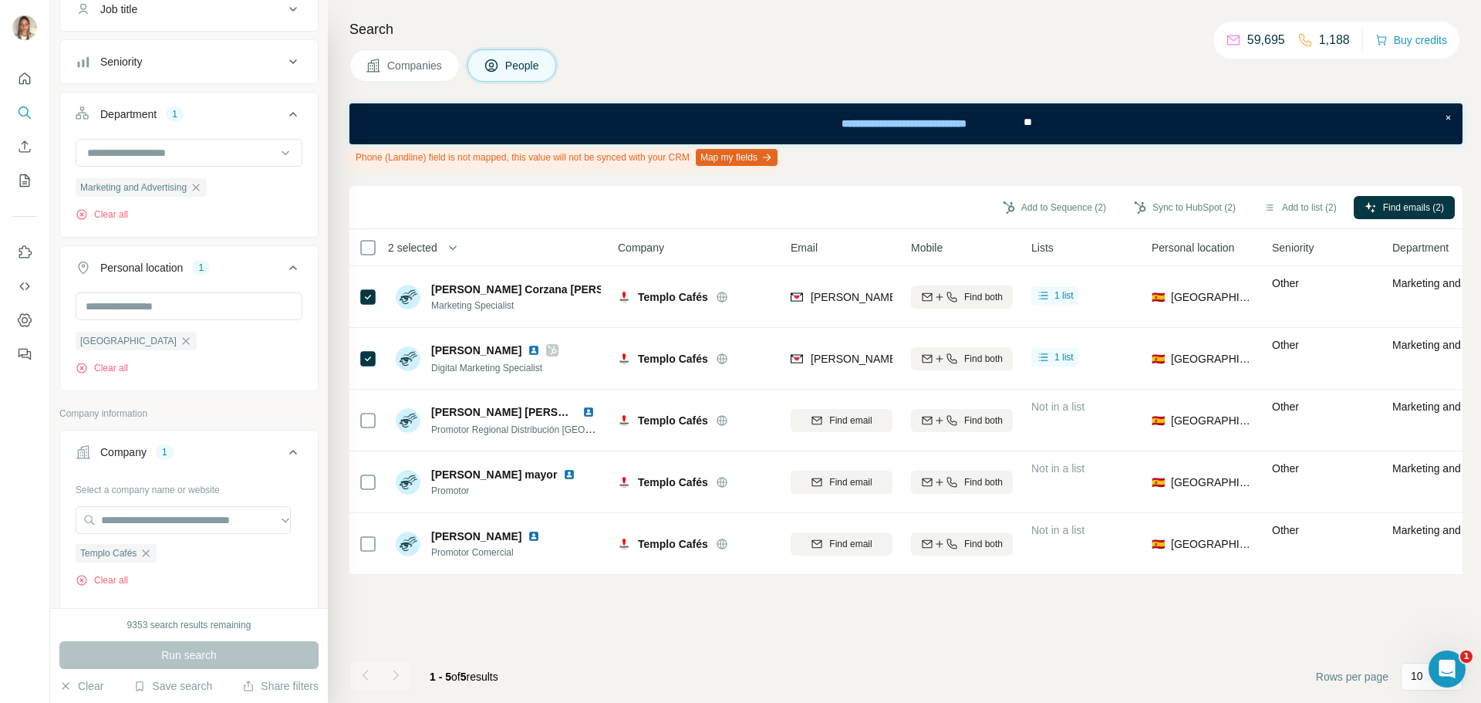
scroll to position [154, 0]
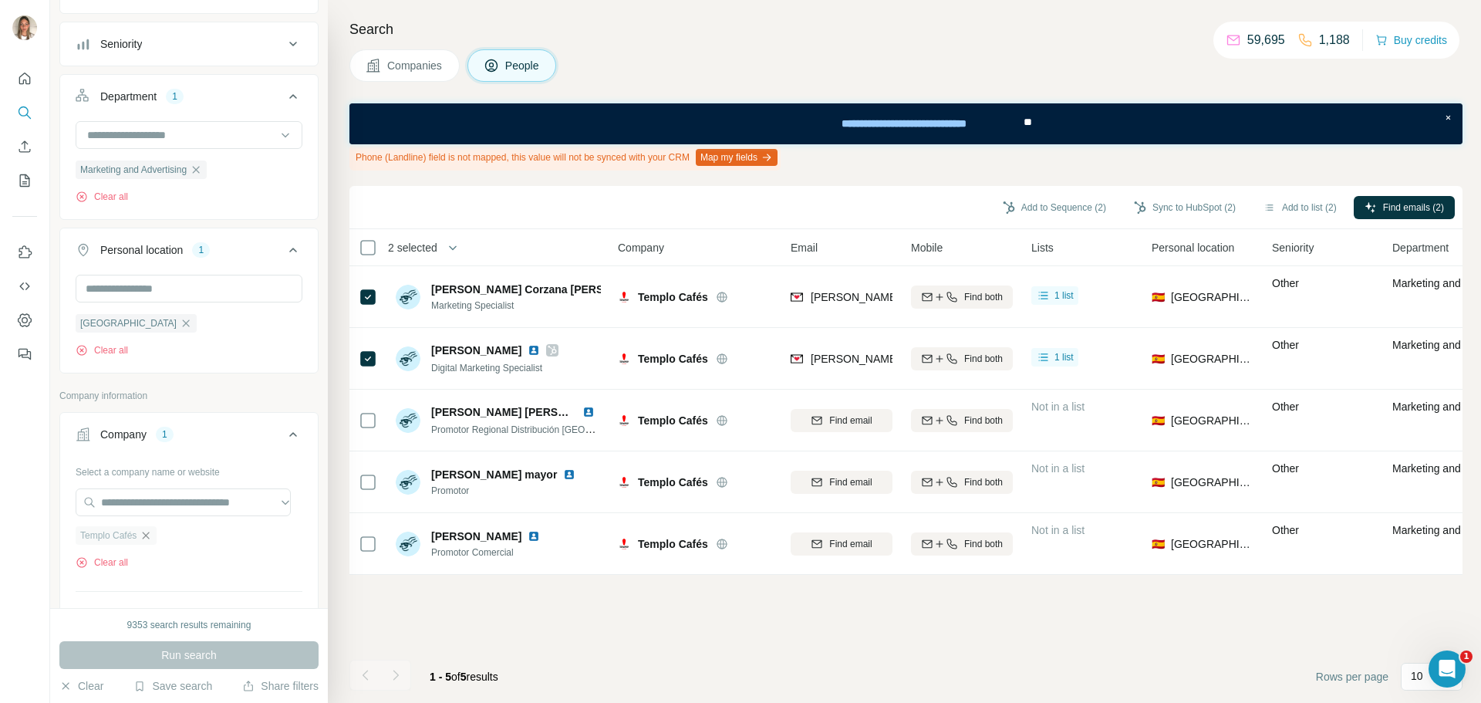
click at [149, 539] on icon "button" at bounding box center [146, 535] width 12 height 12
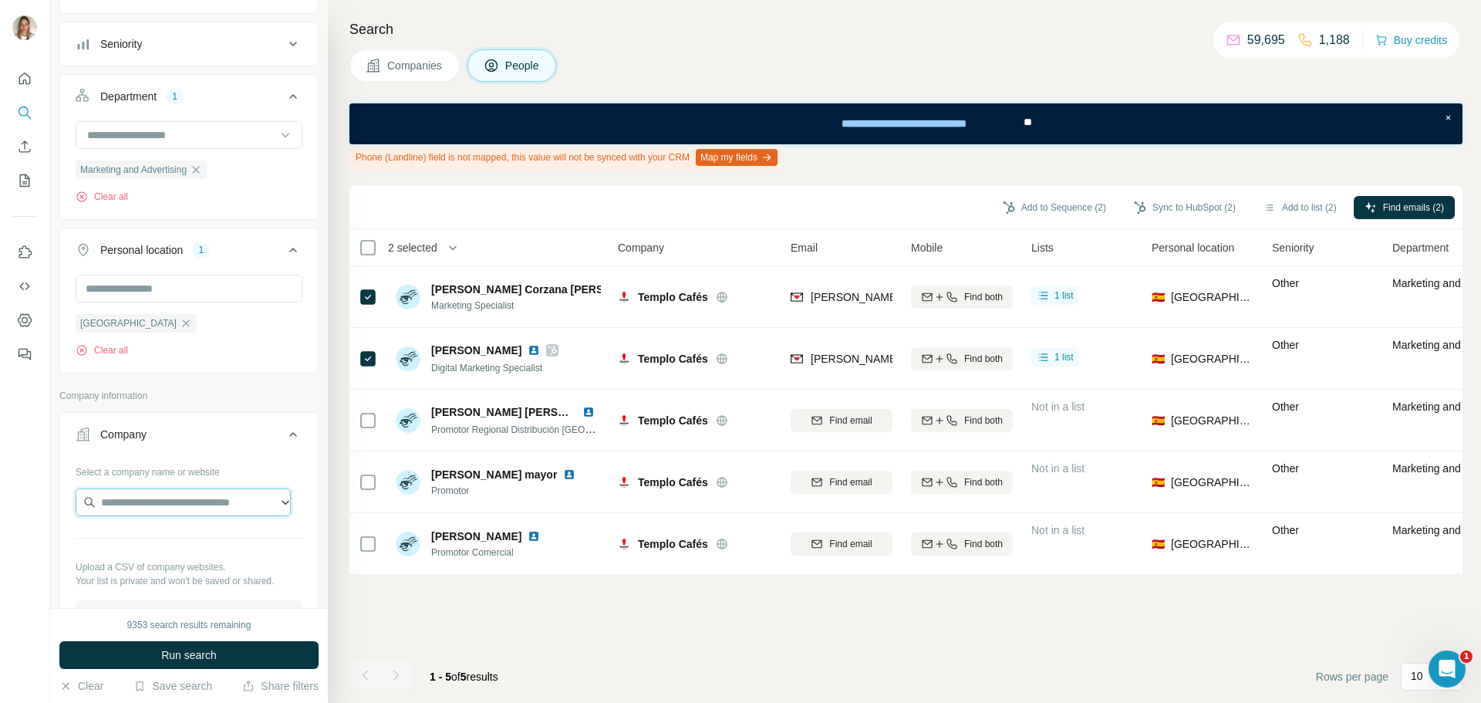
click at [155, 505] on input "text" at bounding box center [183, 502] width 215 height 28
paste input "**********"
type input "**********"
click at [166, 534] on p "Farmaciasdirect" at bounding box center [158, 538] width 77 height 15
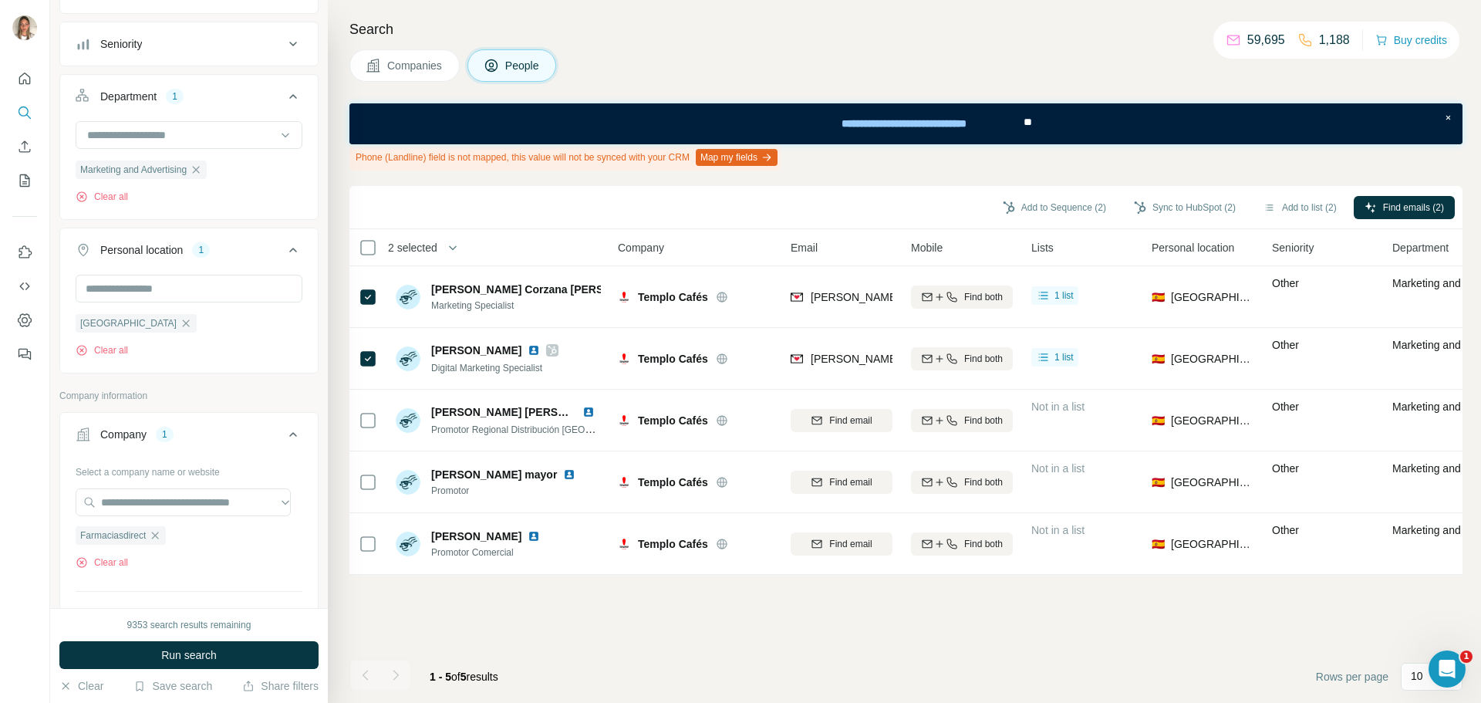
scroll to position [0, 0]
click at [201, 658] on span "Run search" at bounding box center [189, 654] width 56 height 15
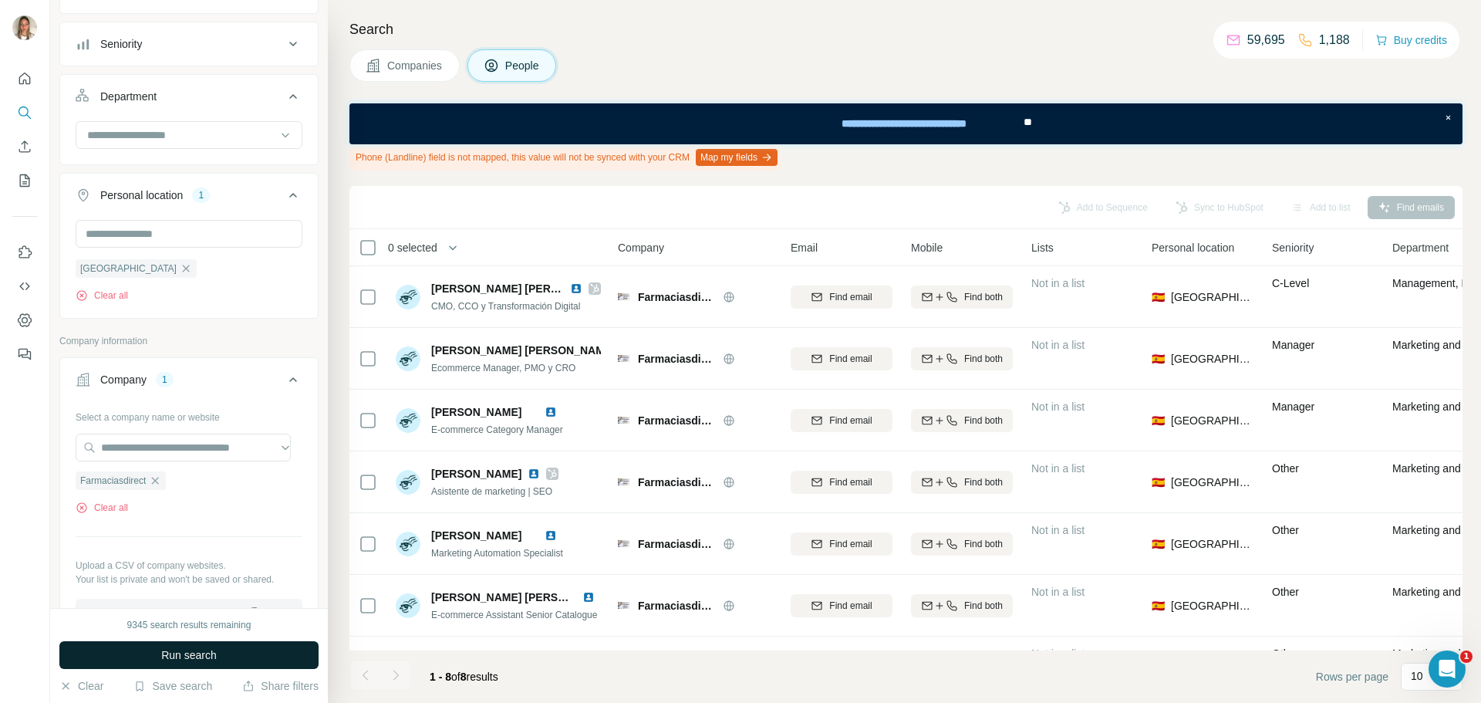
click at [219, 646] on button "Run search" at bounding box center [188, 655] width 259 height 28
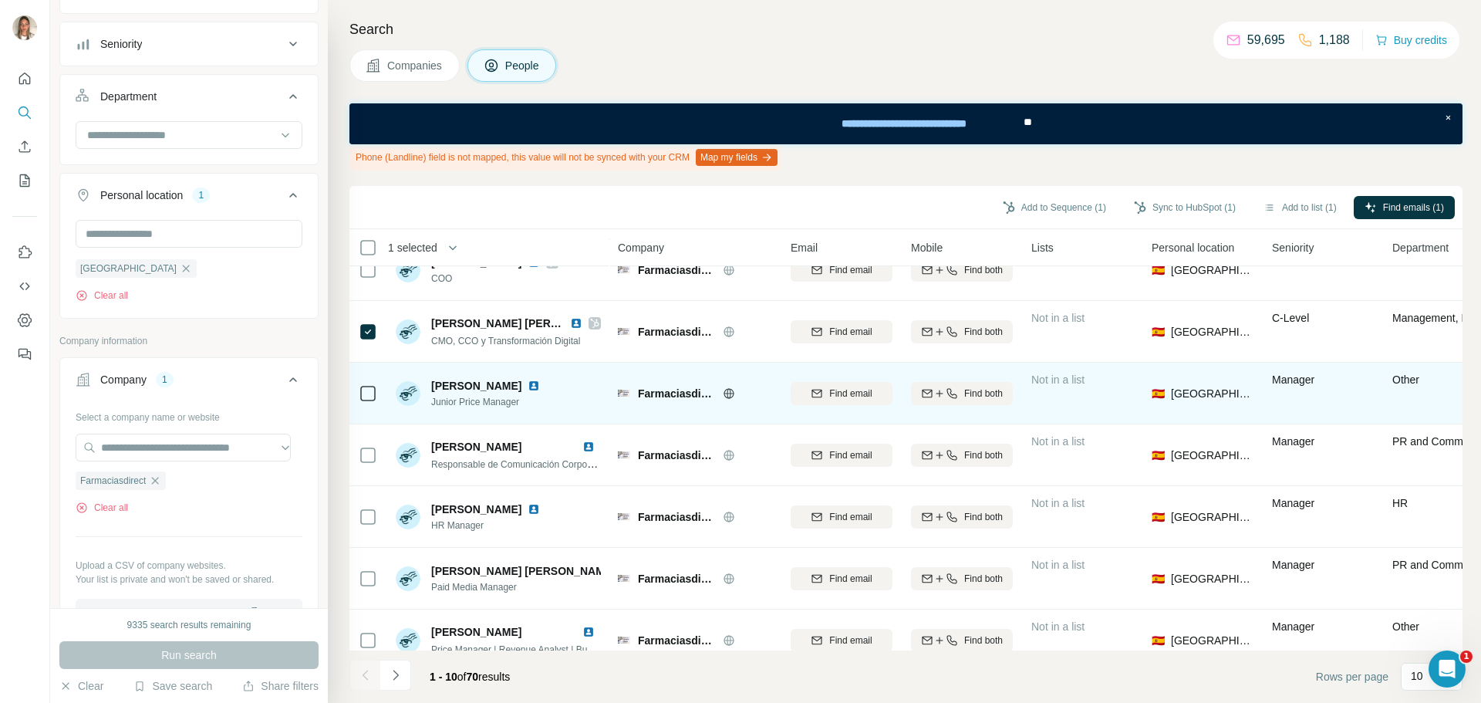
scroll to position [9, 0]
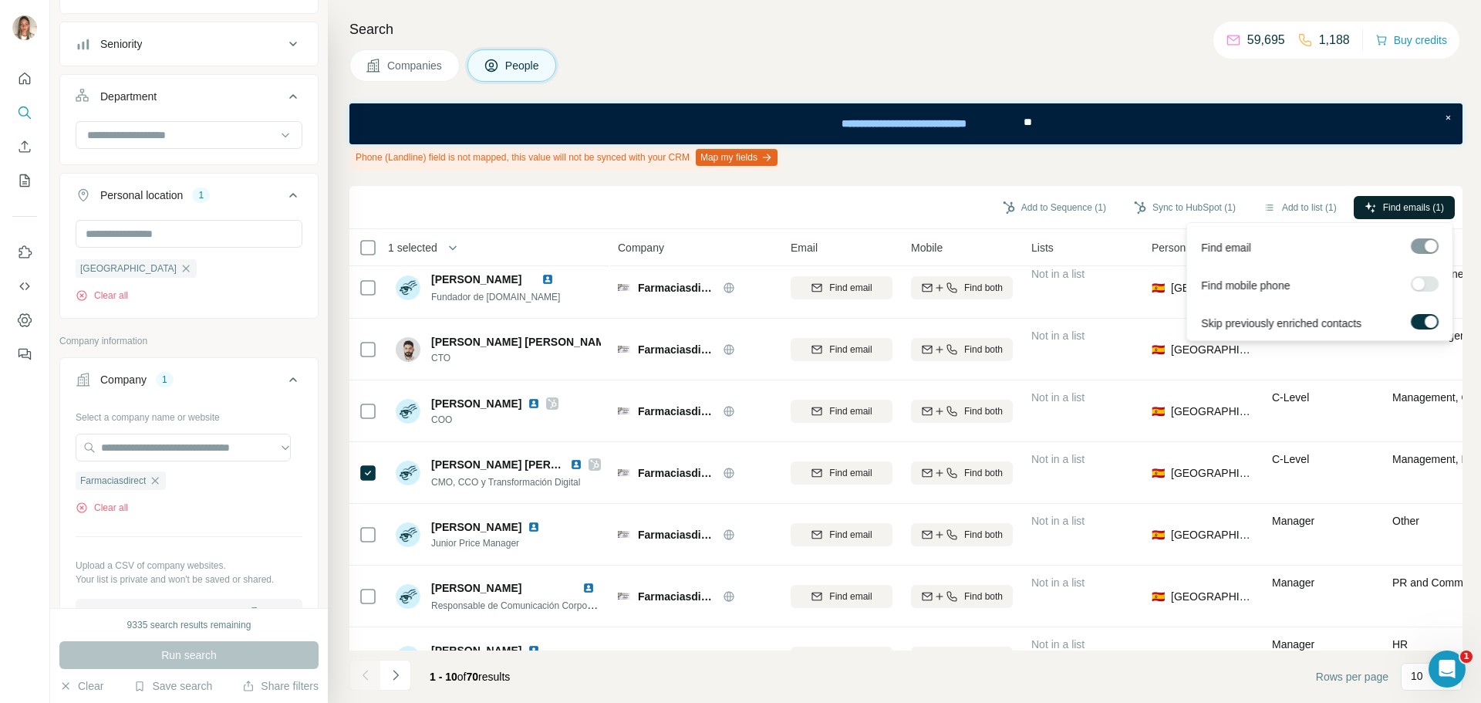
click at [1403, 204] on span "Find emails (1)" at bounding box center [1413, 208] width 61 height 14
click at [1153, 198] on button "Sync to HubSpot (1)" at bounding box center [1184, 207] width 123 height 23
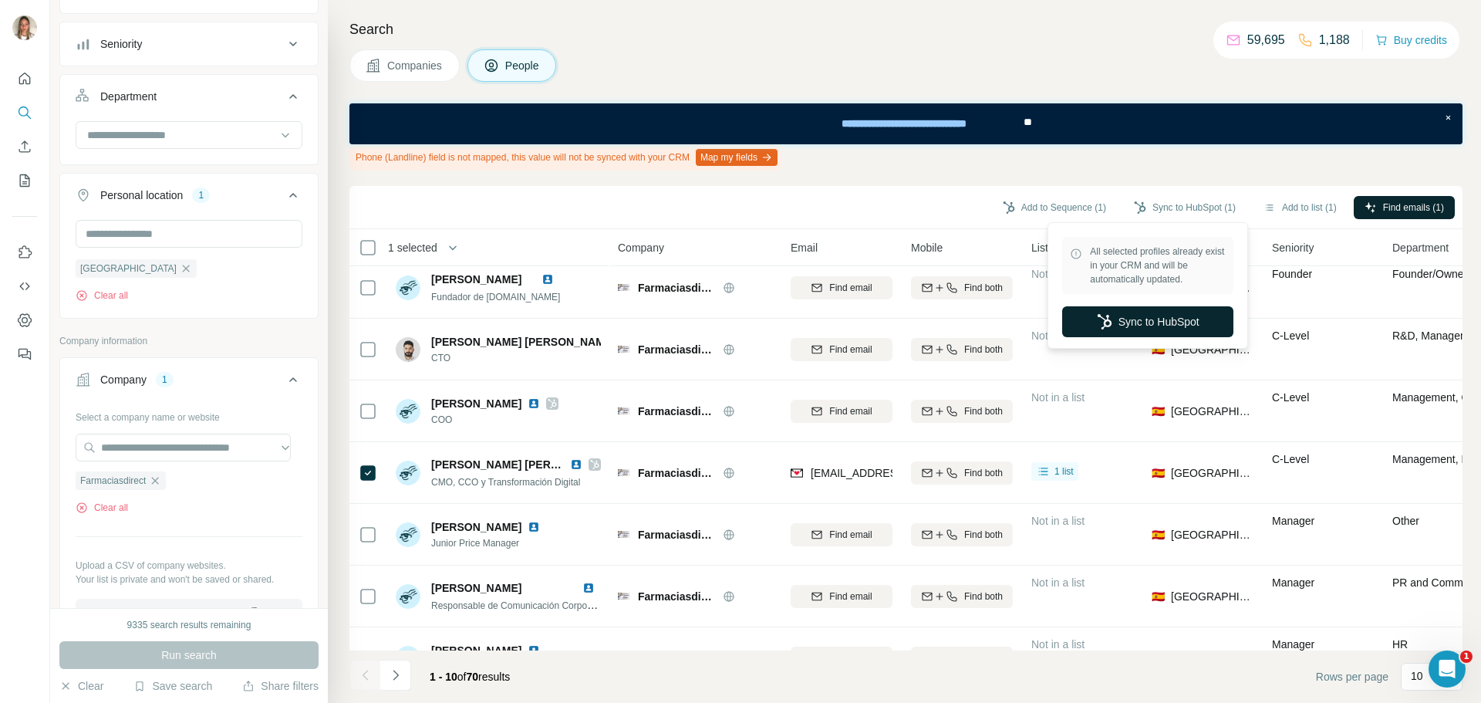
click at [1141, 315] on button "Sync to HubSpot" at bounding box center [1147, 321] width 171 height 31
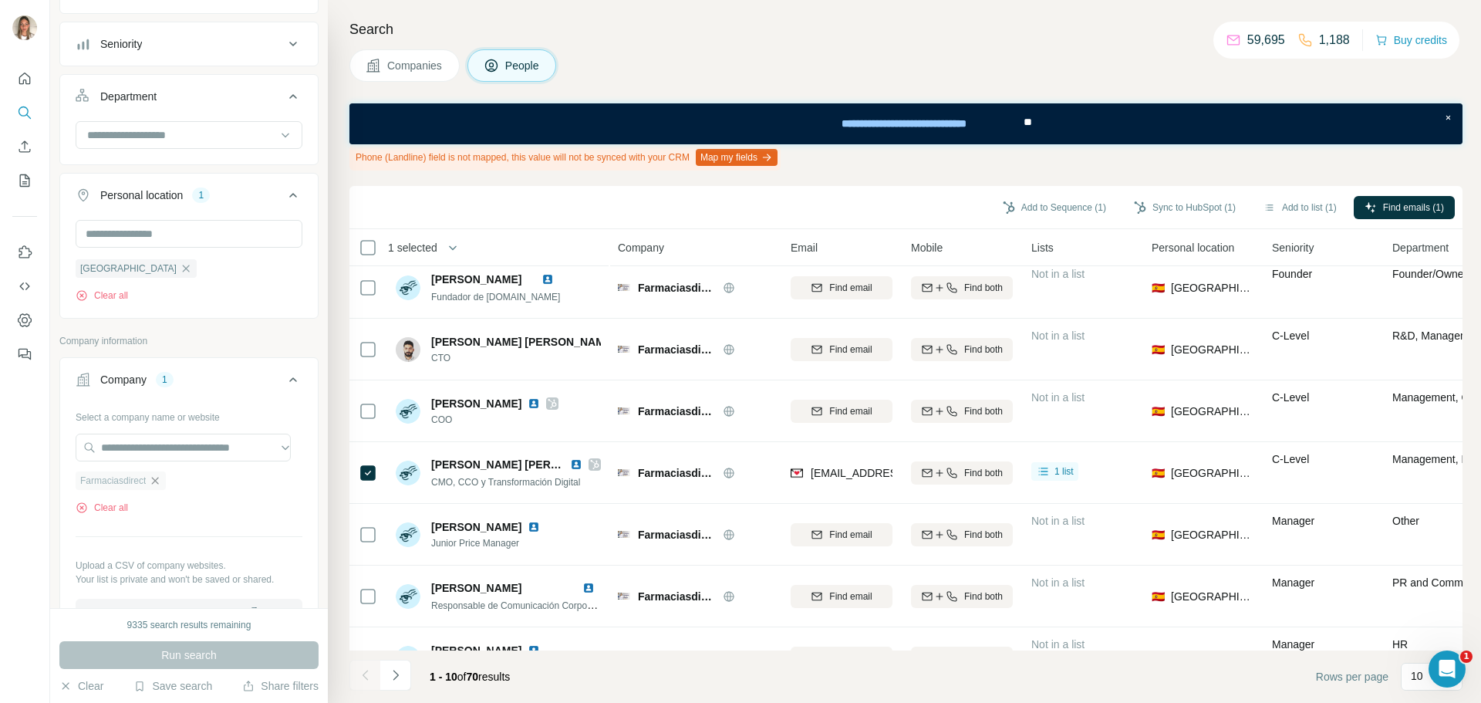
click at [161, 476] on icon "button" at bounding box center [155, 480] width 12 height 12
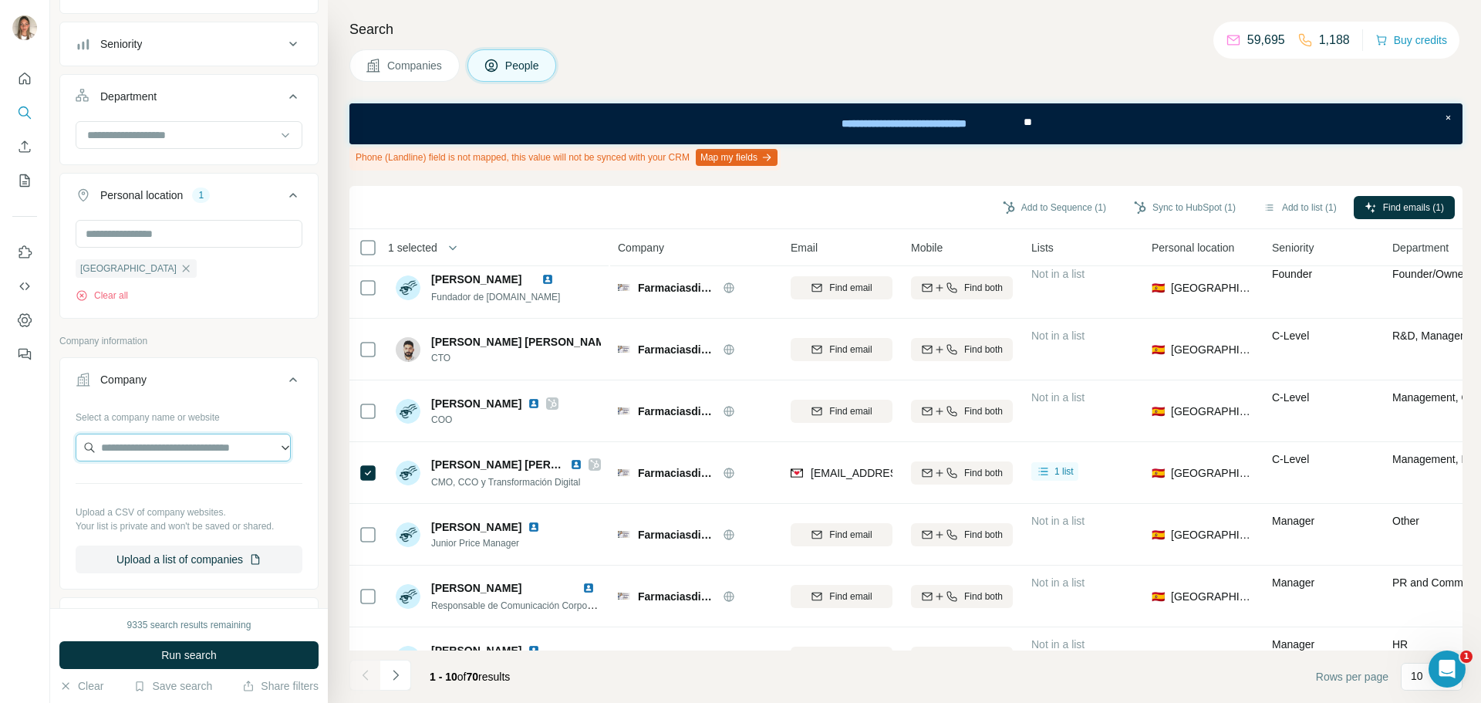
click at [177, 455] on input "text" at bounding box center [183, 447] width 215 height 28
paste input "**********"
drag, startPoint x: 140, startPoint y: 453, endPoint x: 79, endPoint y: 453, distance: 60.9
click at [79, 453] on input "**********" at bounding box center [183, 447] width 215 height 28
click at [210, 445] on input "**********" at bounding box center [183, 447] width 215 height 28
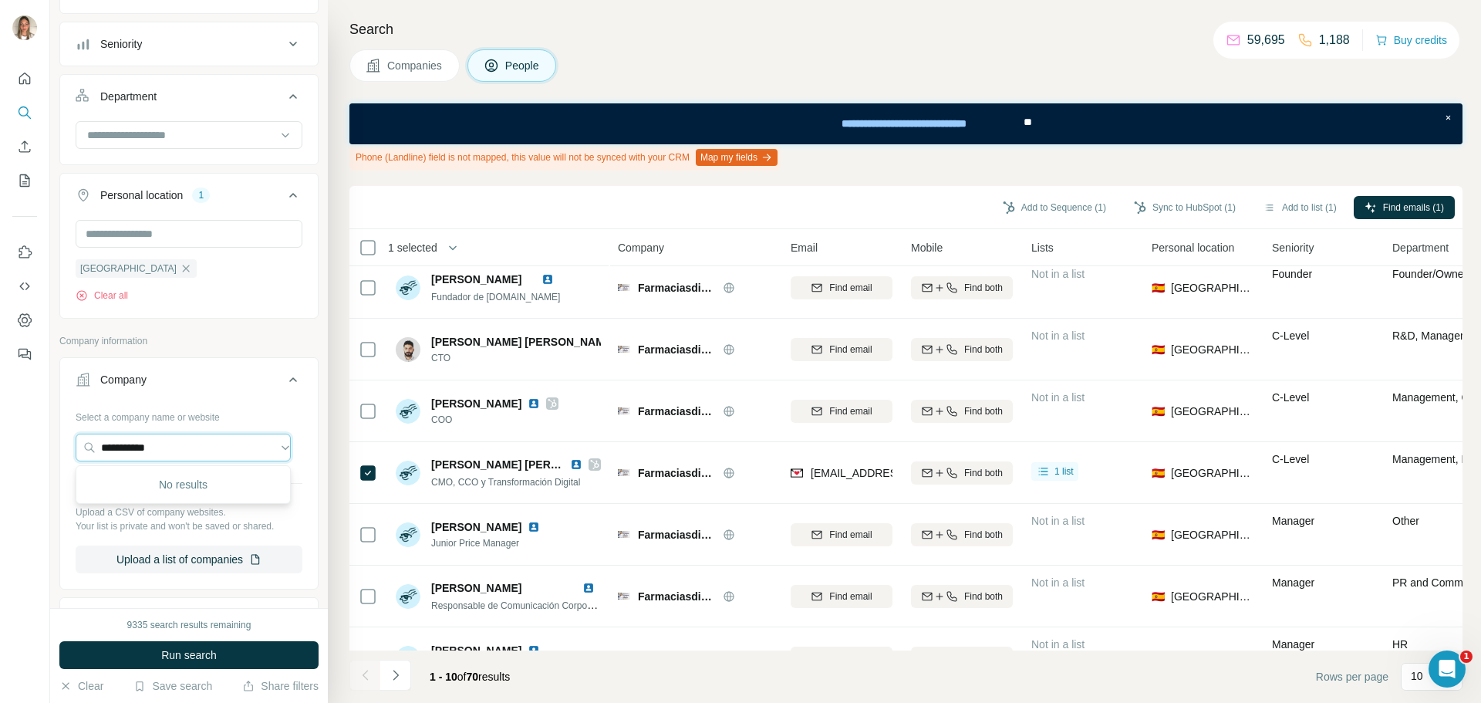
type input "**********"
click at [210, 523] on p "Your list is private and won't be saved or shared." at bounding box center [189, 526] width 227 height 14
click at [210, 454] on input "text" at bounding box center [183, 447] width 215 height 28
paste input "**********"
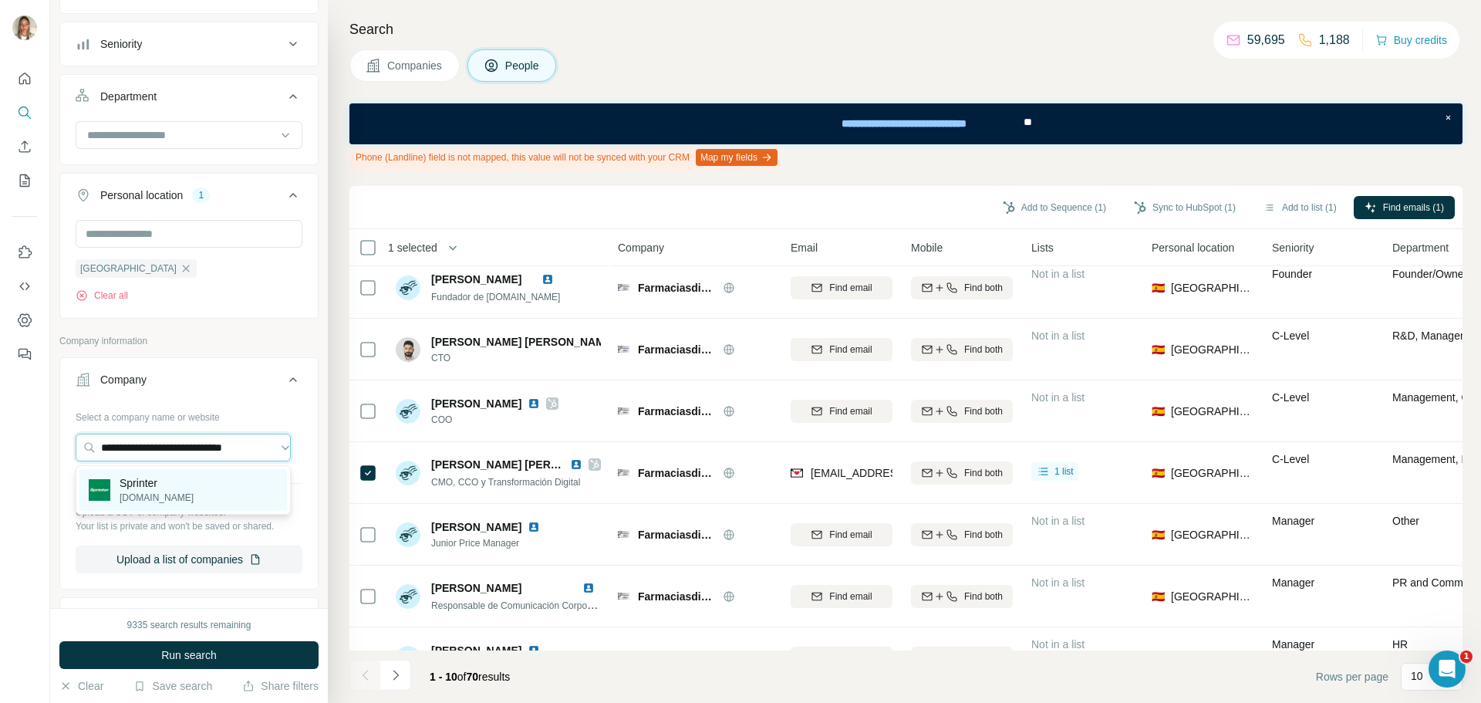
type input "**********"
click at [176, 484] on p "Sprinter" at bounding box center [157, 482] width 74 height 15
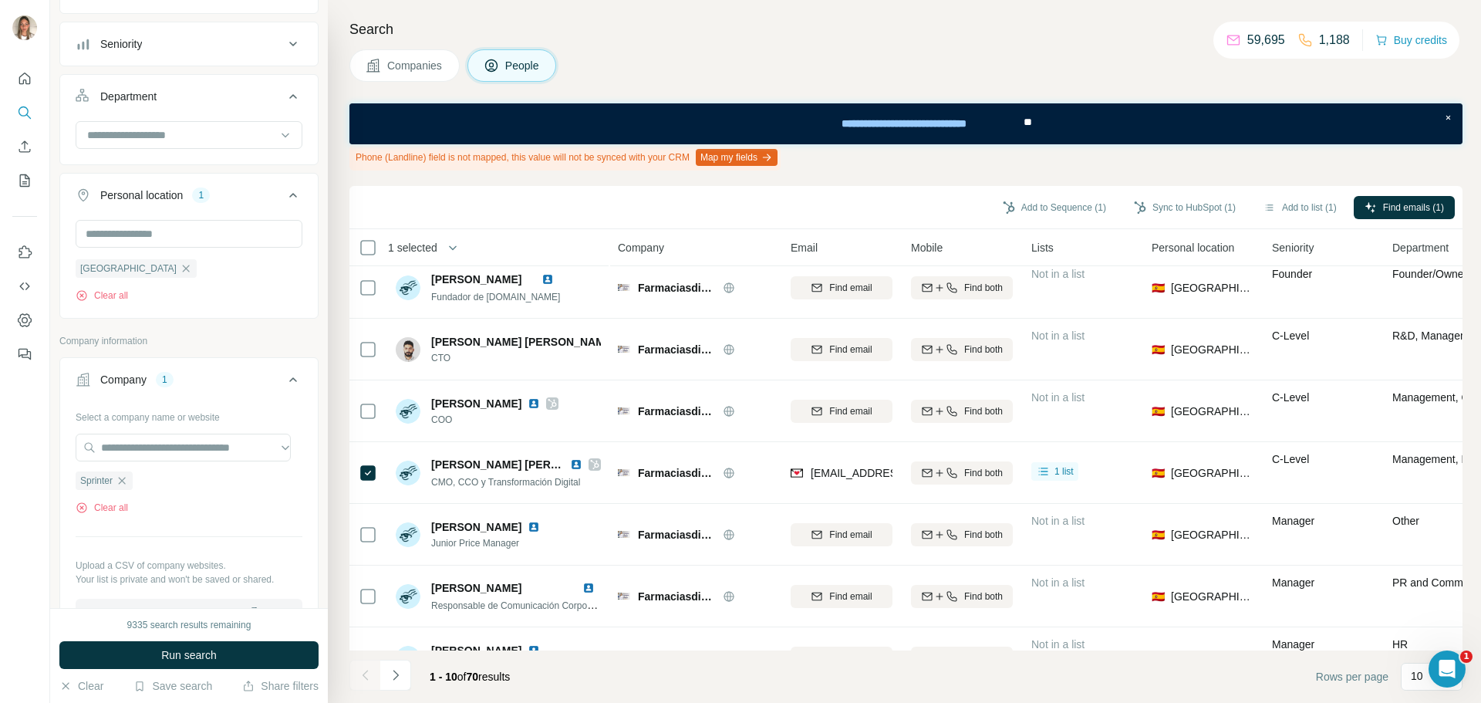
scroll to position [0, 0]
click at [221, 656] on button "Run search" at bounding box center [188, 655] width 259 height 28
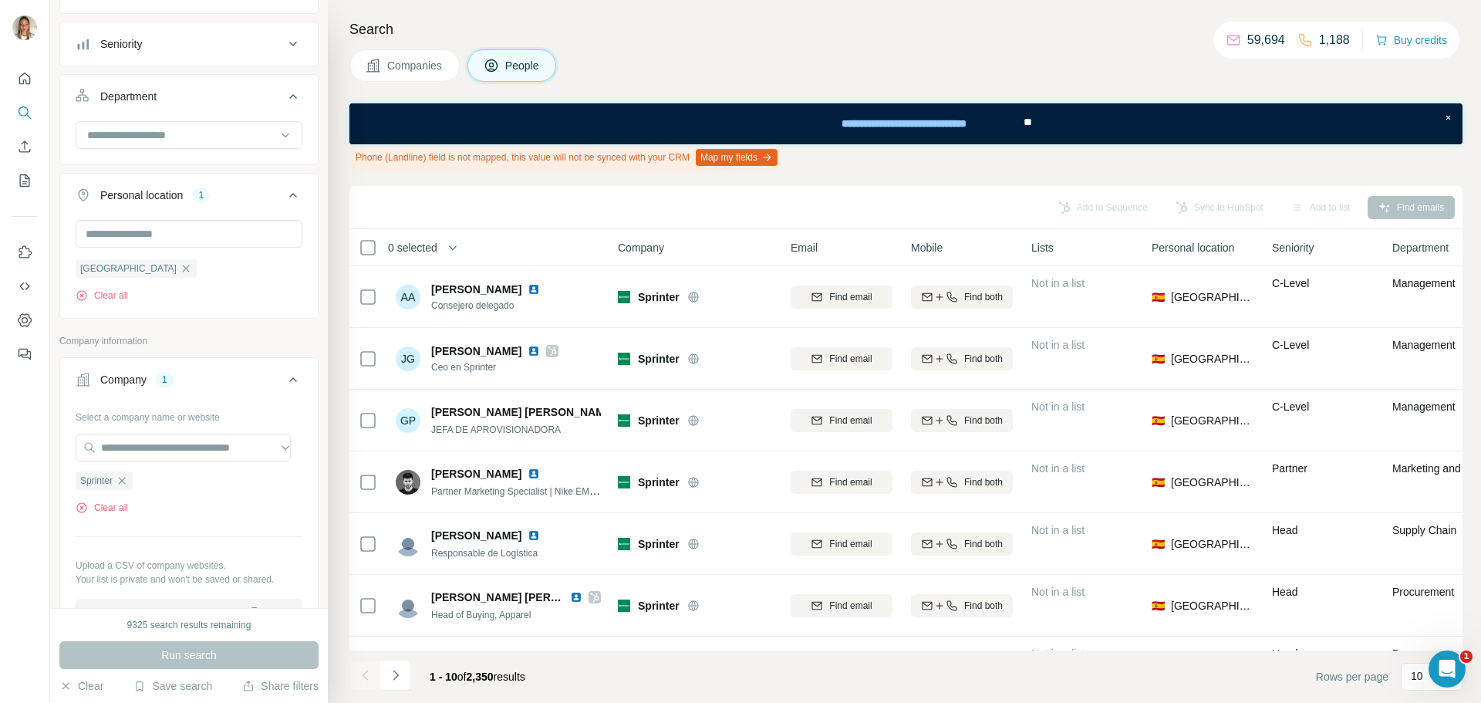
click at [271, 54] on button "Seniority" at bounding box center [189, 43] width 258 height 37
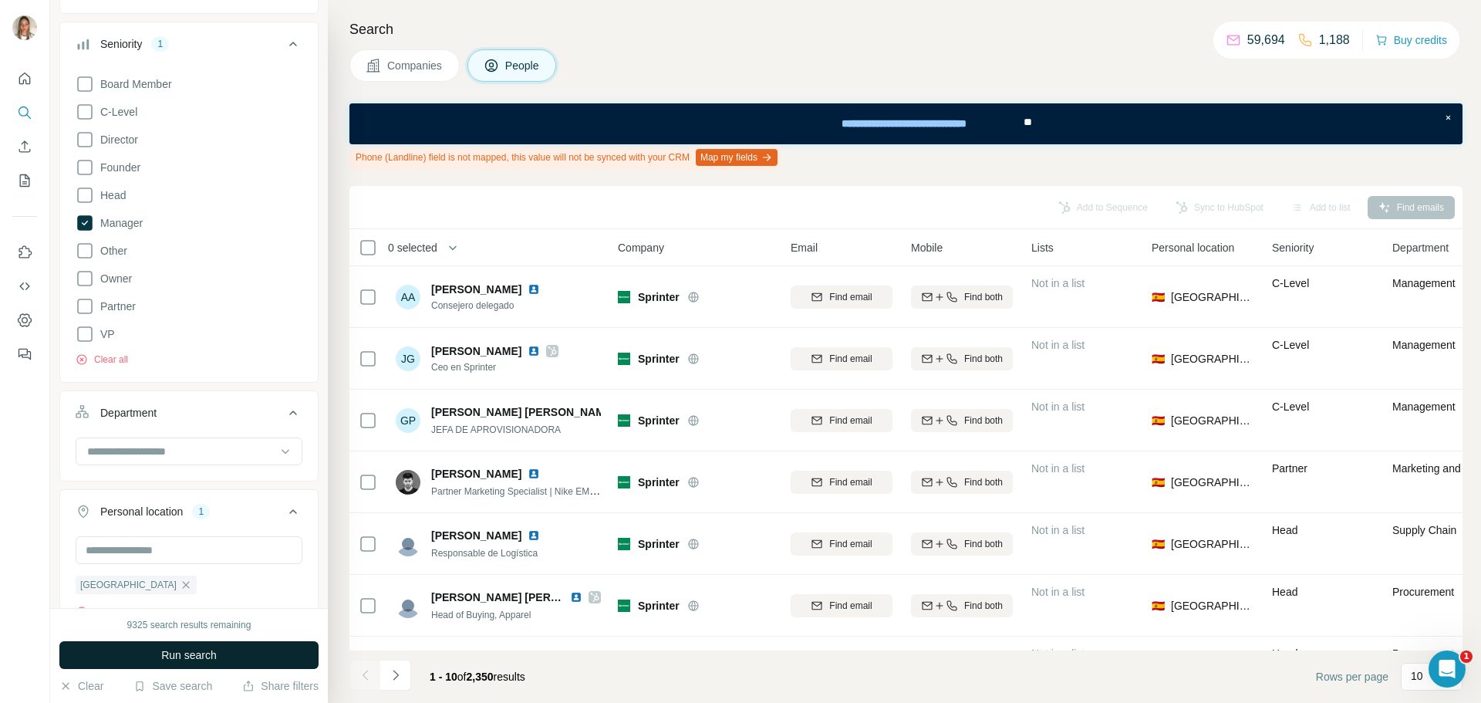
click at [217, 652] on span "Run search" at bounding box center [189, 654] width 56 height 15
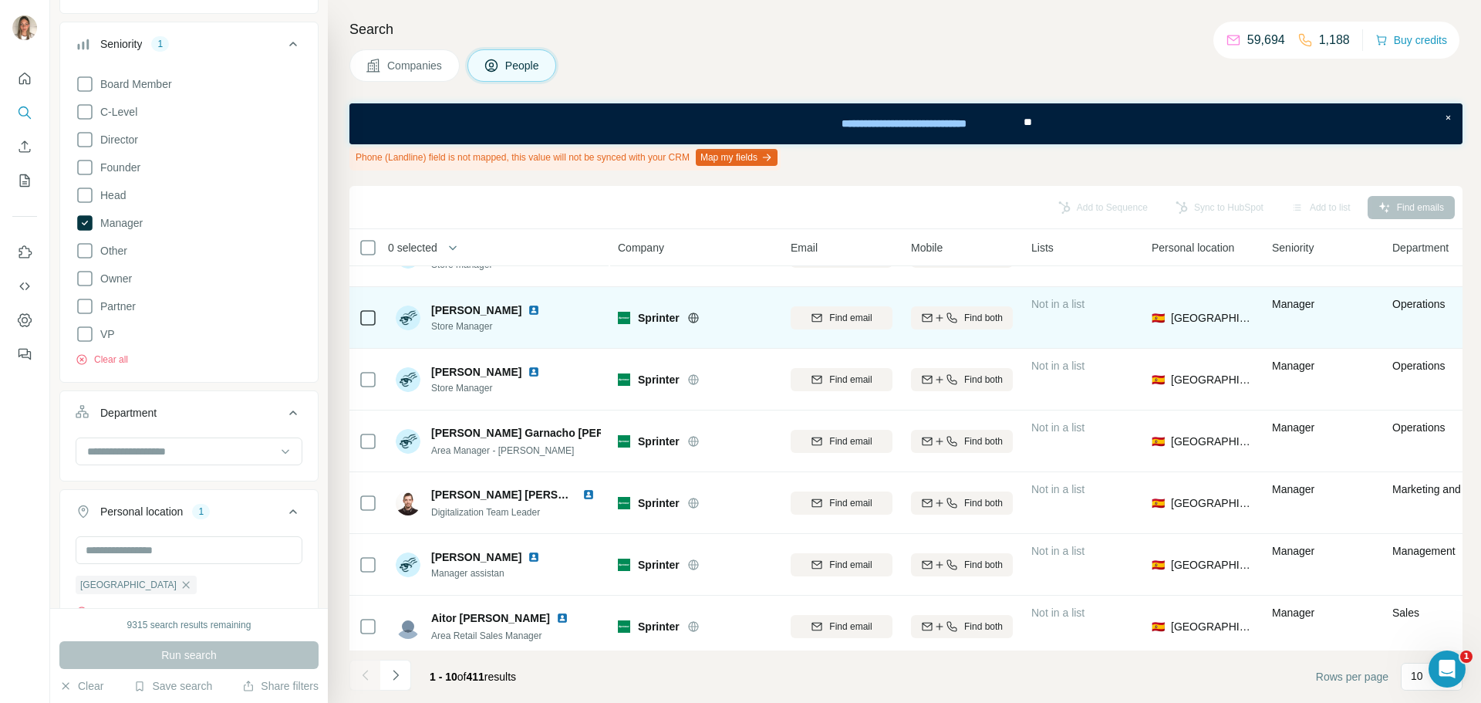
scroll to position [231, 0]
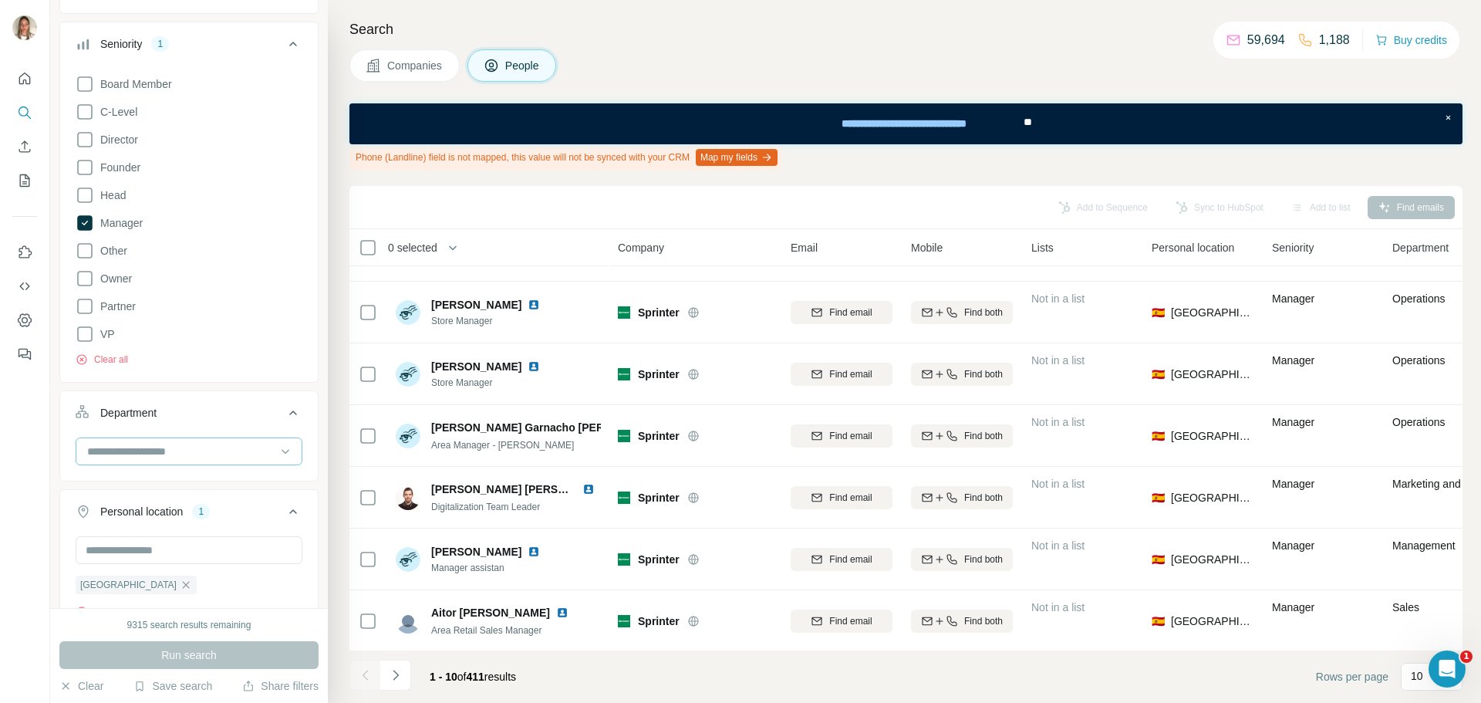
click at [160, 445] on input at bounding box center [181, 451] width 190 height 17
type input "*****"
click at [151, 489] on div "Sales" at bounding box center [183, 485] width 189 height 15
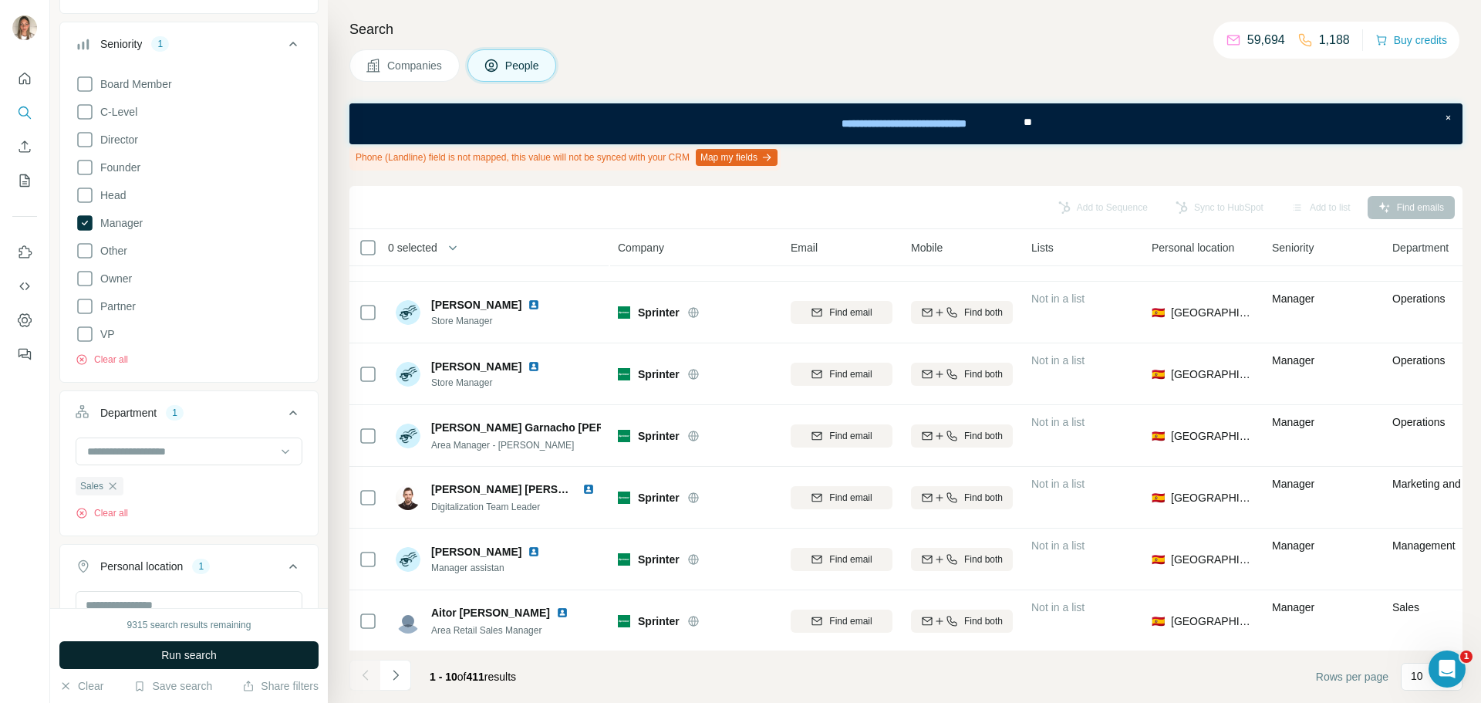
click at [201, 653] on span "Run search" at bounding box center [189, 654] width 56 height 15
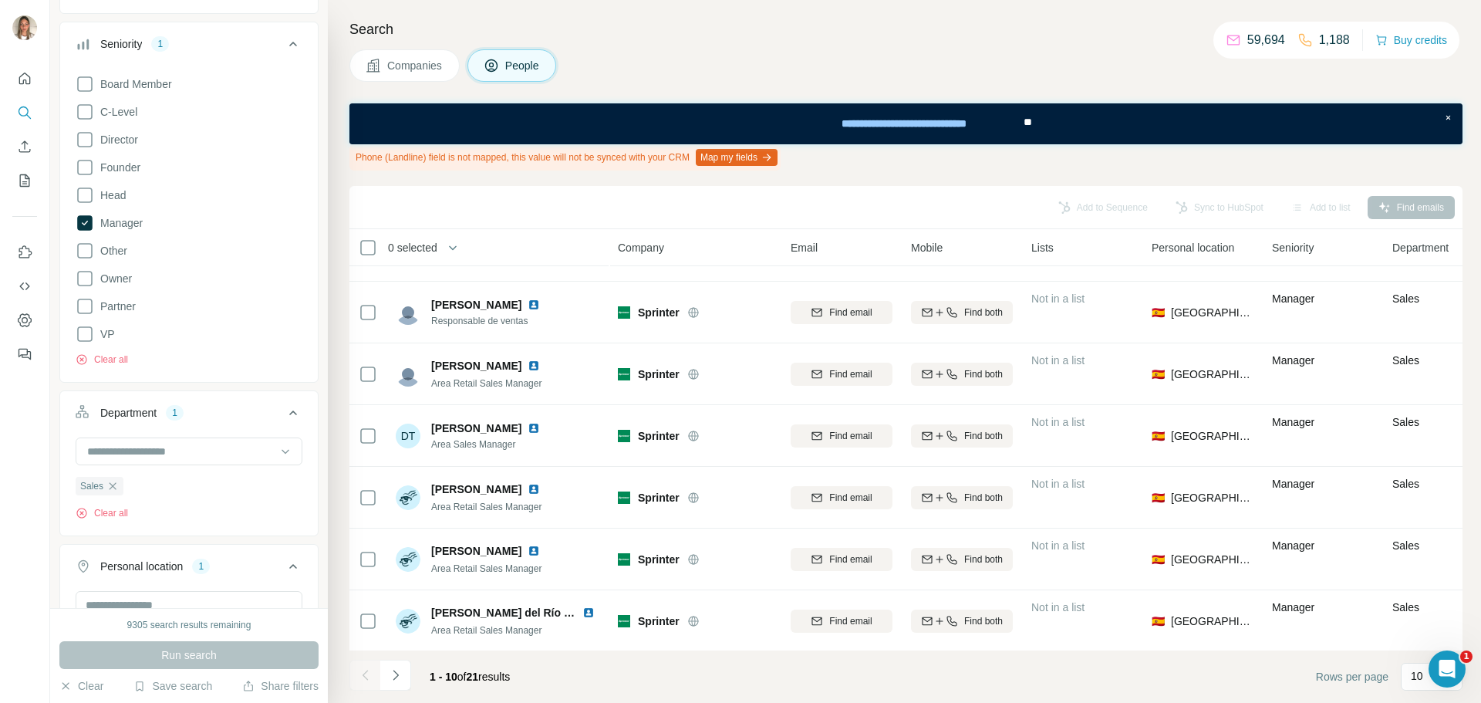
scroll to position [241, 0]
click at [394, 676] on icon "Navigate to next page" at bounding box center [395, 674] width 15 height 15
click at [394, 677] on icon "Navigate to next page" at bounding box center [395, 674] width 15 height 15
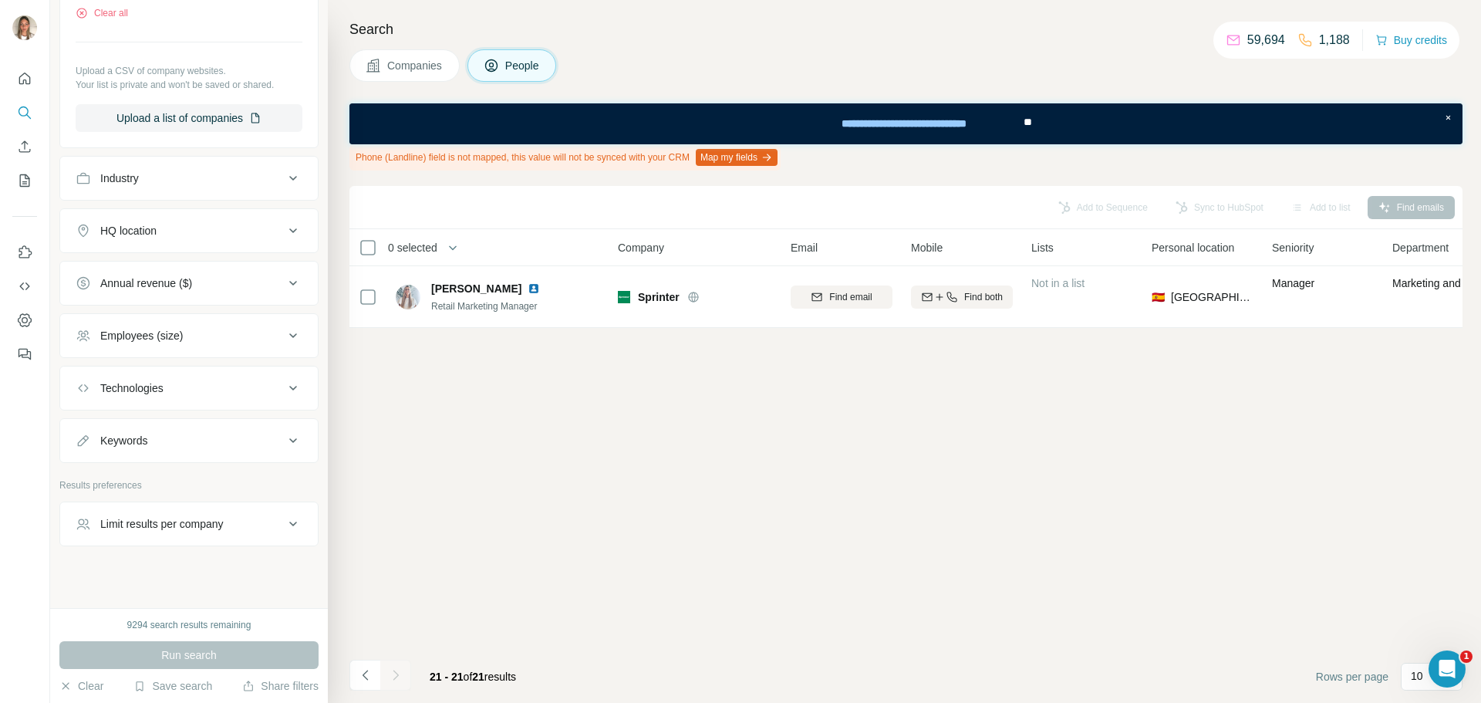
scroll to position [1031, 0]
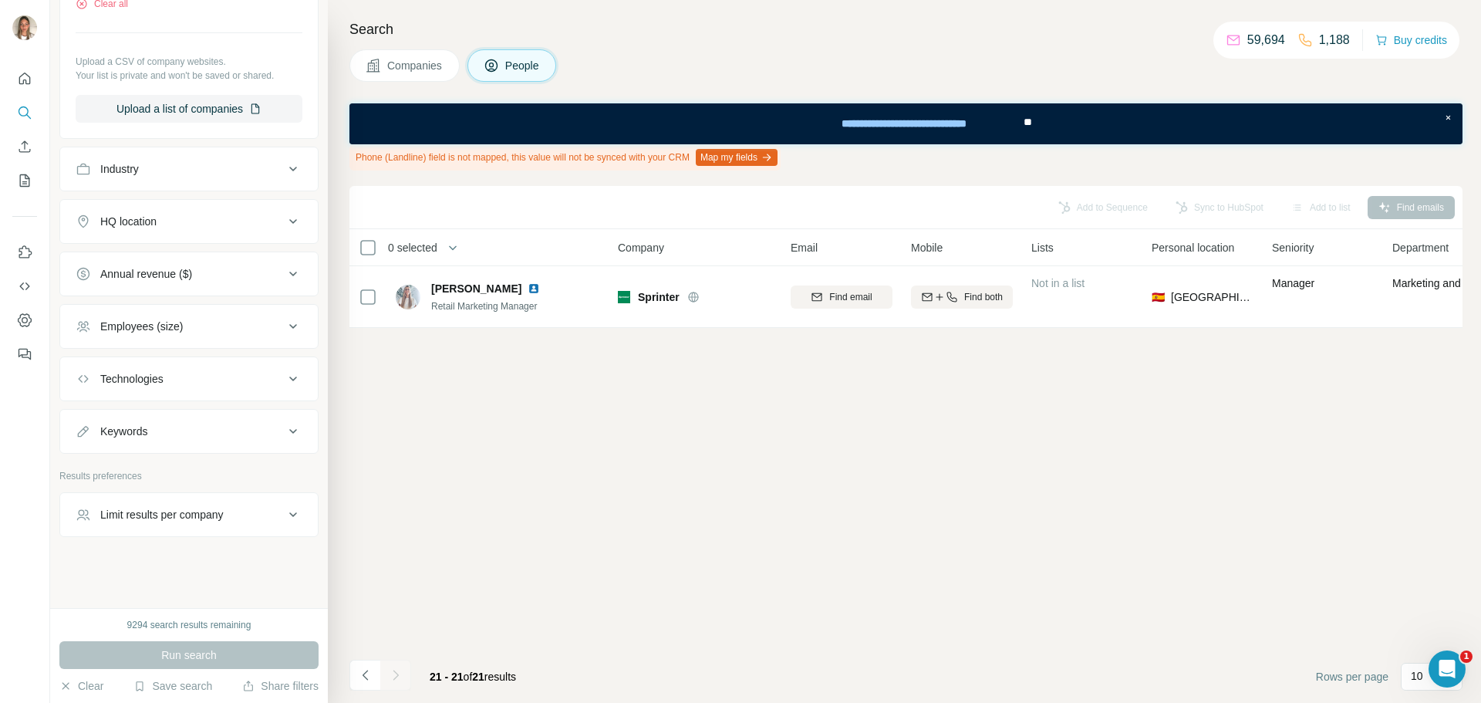
click at [199, 436] on div "Keywords" at bounding box center [180, 430] width 208 height 15
click at [177, 461] on input "text" at bounding box center [174, 467] width 196 height 28
type input "**********"
click at [285, 472] on icon "button" at bounding box center [289, 467] width 15 height 15
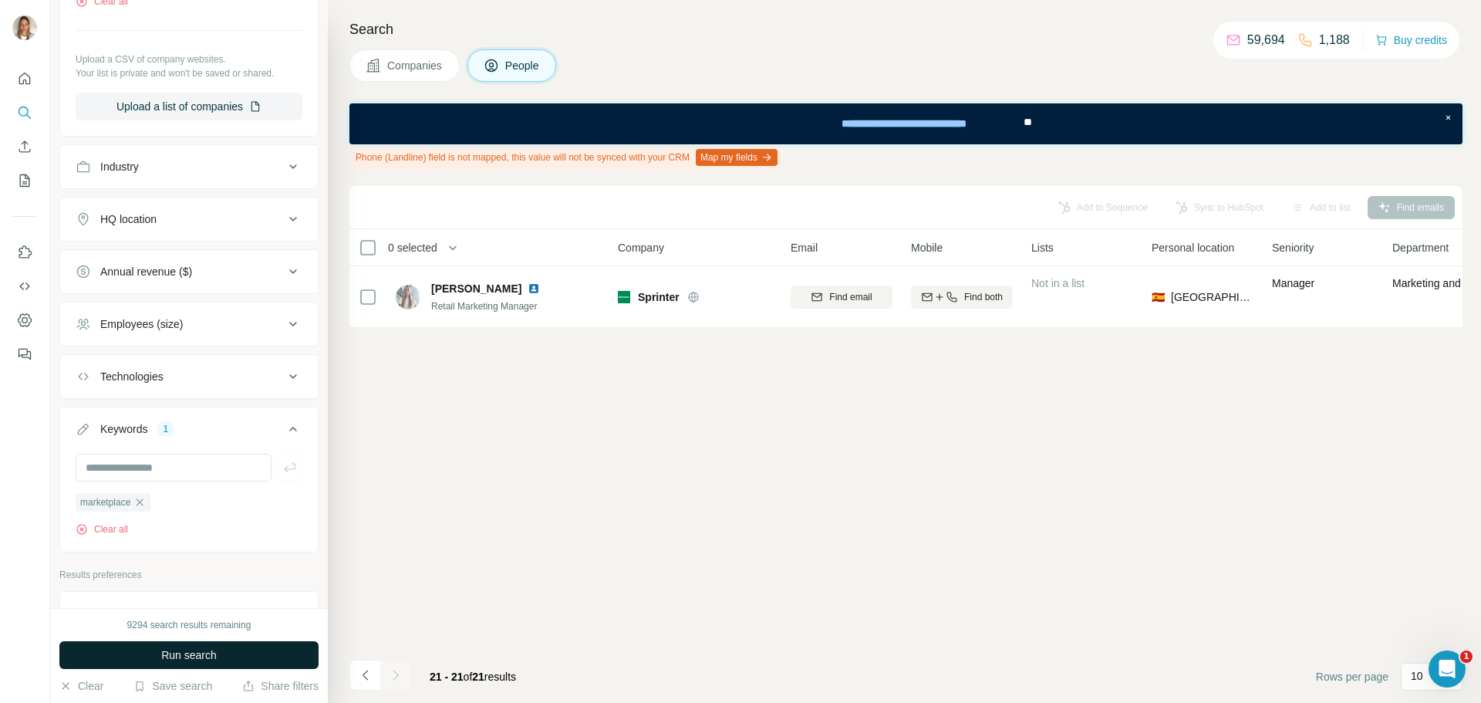
click at [237, 648] on button "Run search" at bounding box center [188, 655] width 259 height 28
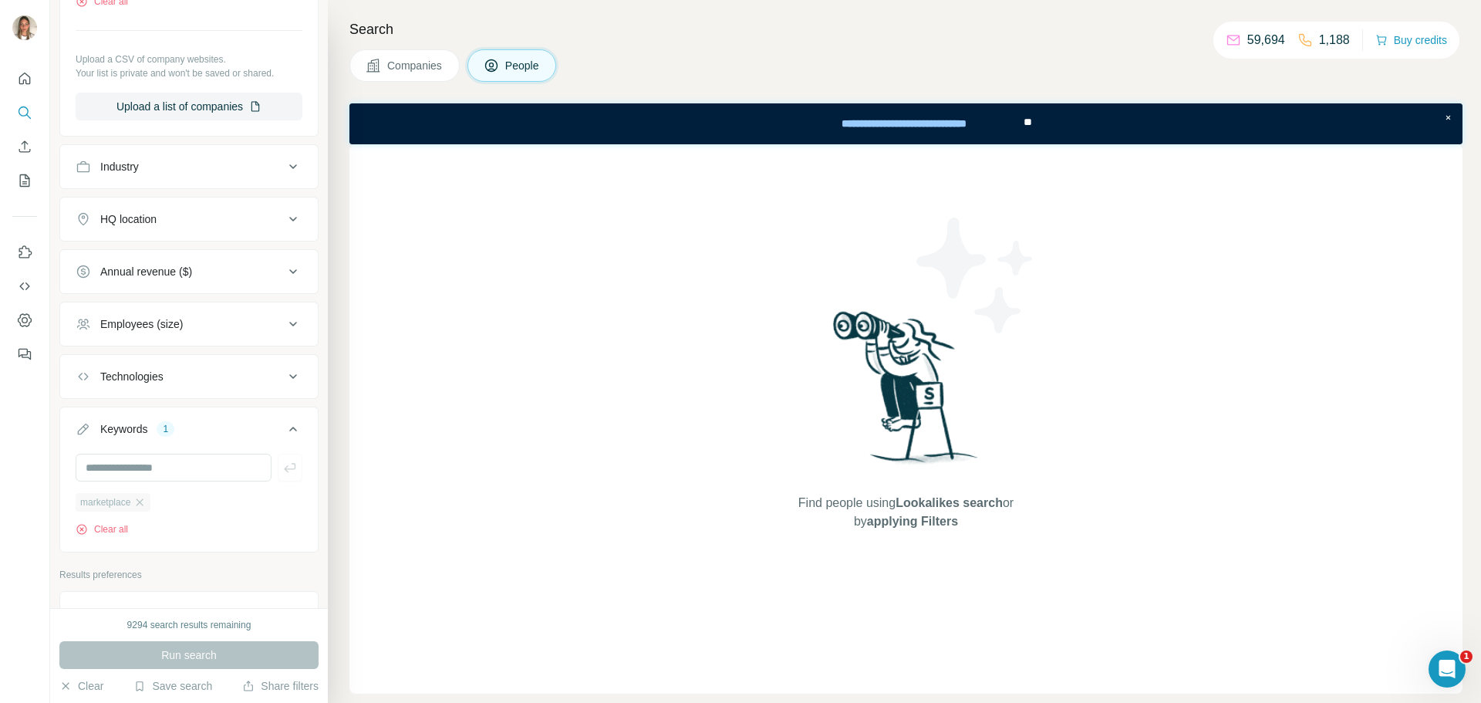
click at [142, 511] on div "marketplace" at bounding box center [113, 502] width 75 height 19
